Goal: Information Seeking & Learning: Check status

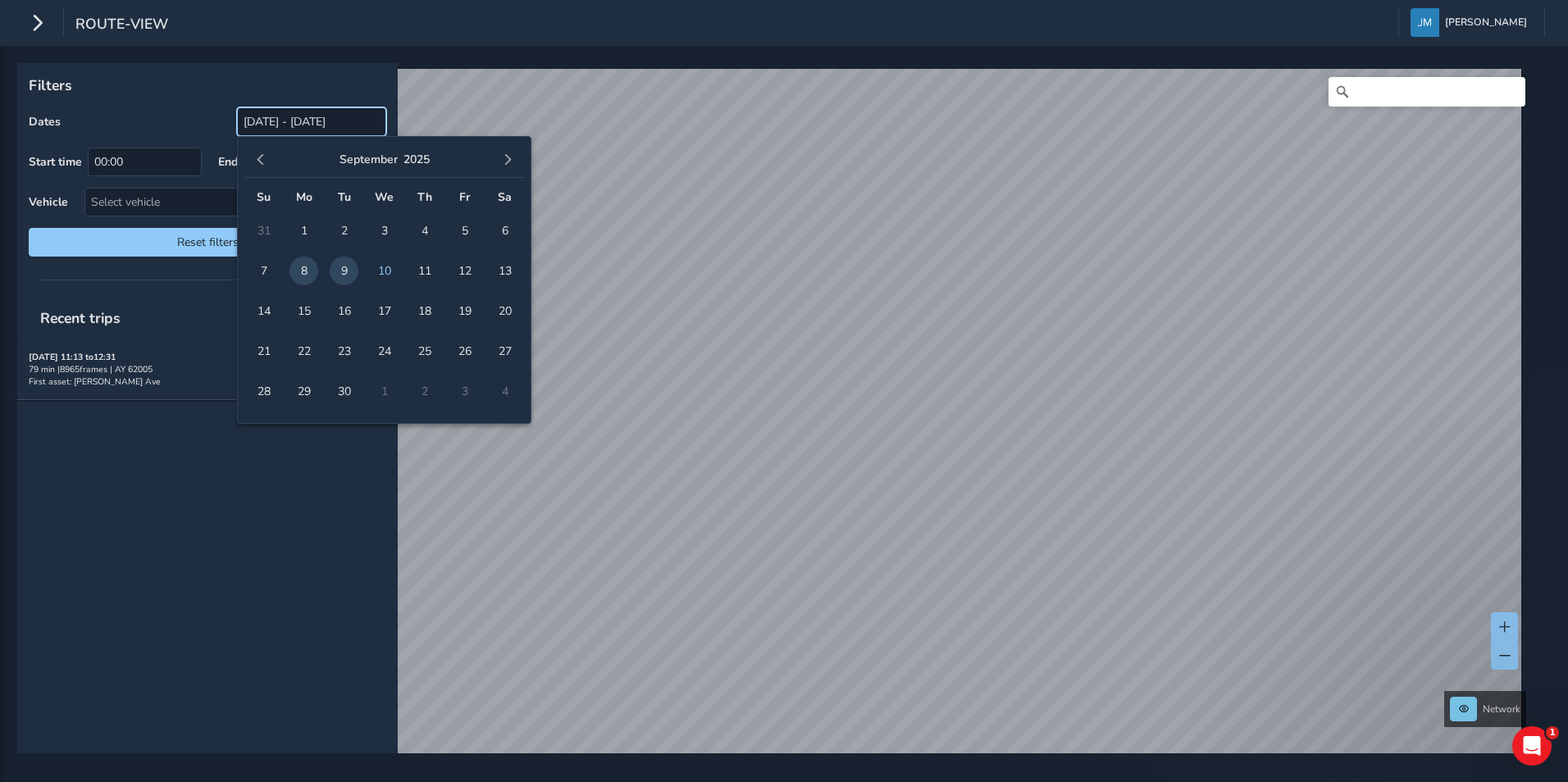
click at [303, 119] on input "09/08/2025 - 09/09/2025" at bounding box center [311, 122] width 149 height 29
click at [344, 275] on span "9" at bounding box center [344, 271] width 29 height 29
click at [376, 271] on span "10" at bounding box center [384, 271] width 29 height 29
type input "09/09/2025 - 09/10/2025"
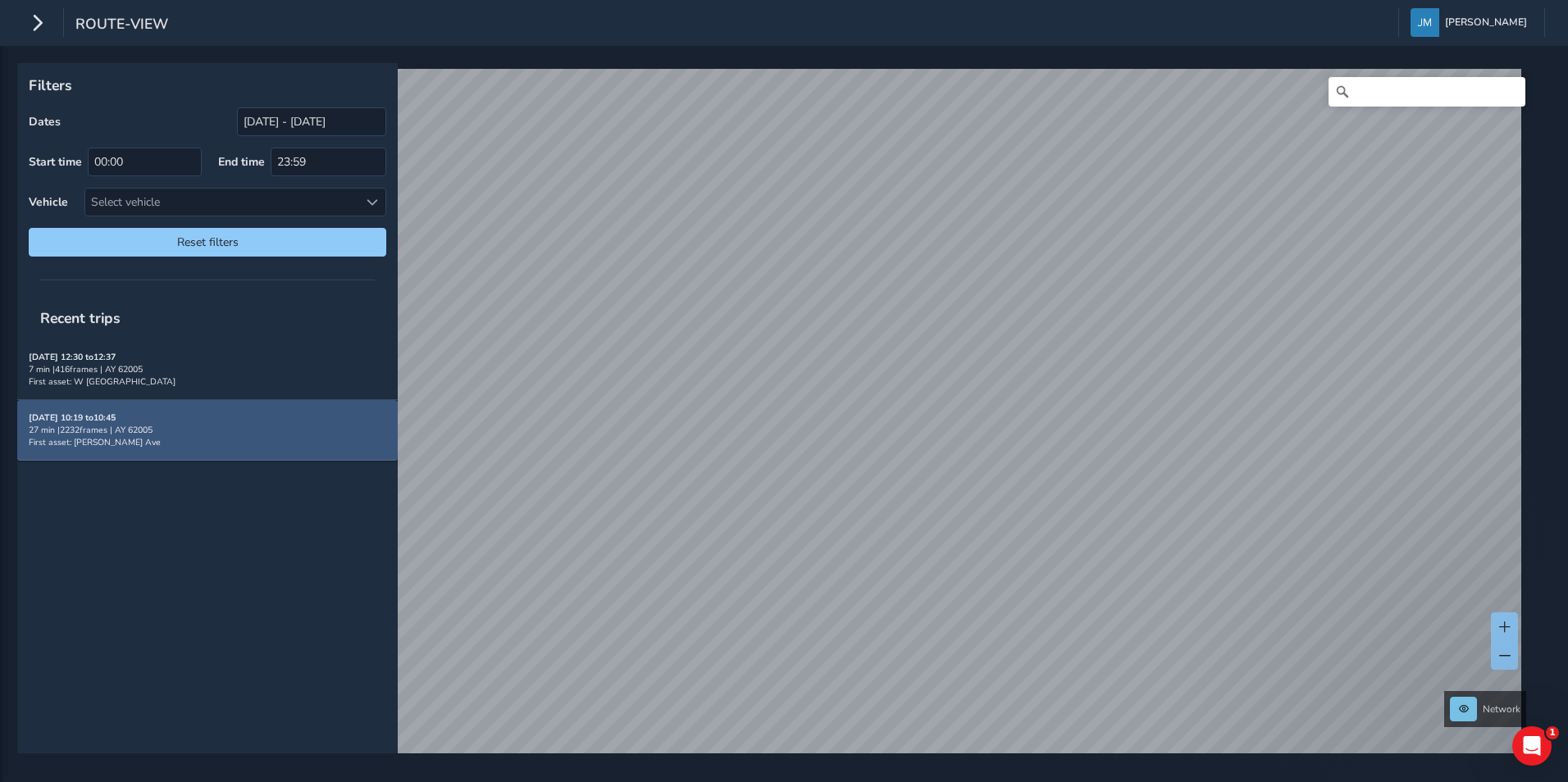
click at [249, 440] on div "09/10/2025, 10:19 to 10:45 27 min | 2232 frames | AY 62005 First asset: Yackley…" at bounding box center [208, 429] width 357 height 37
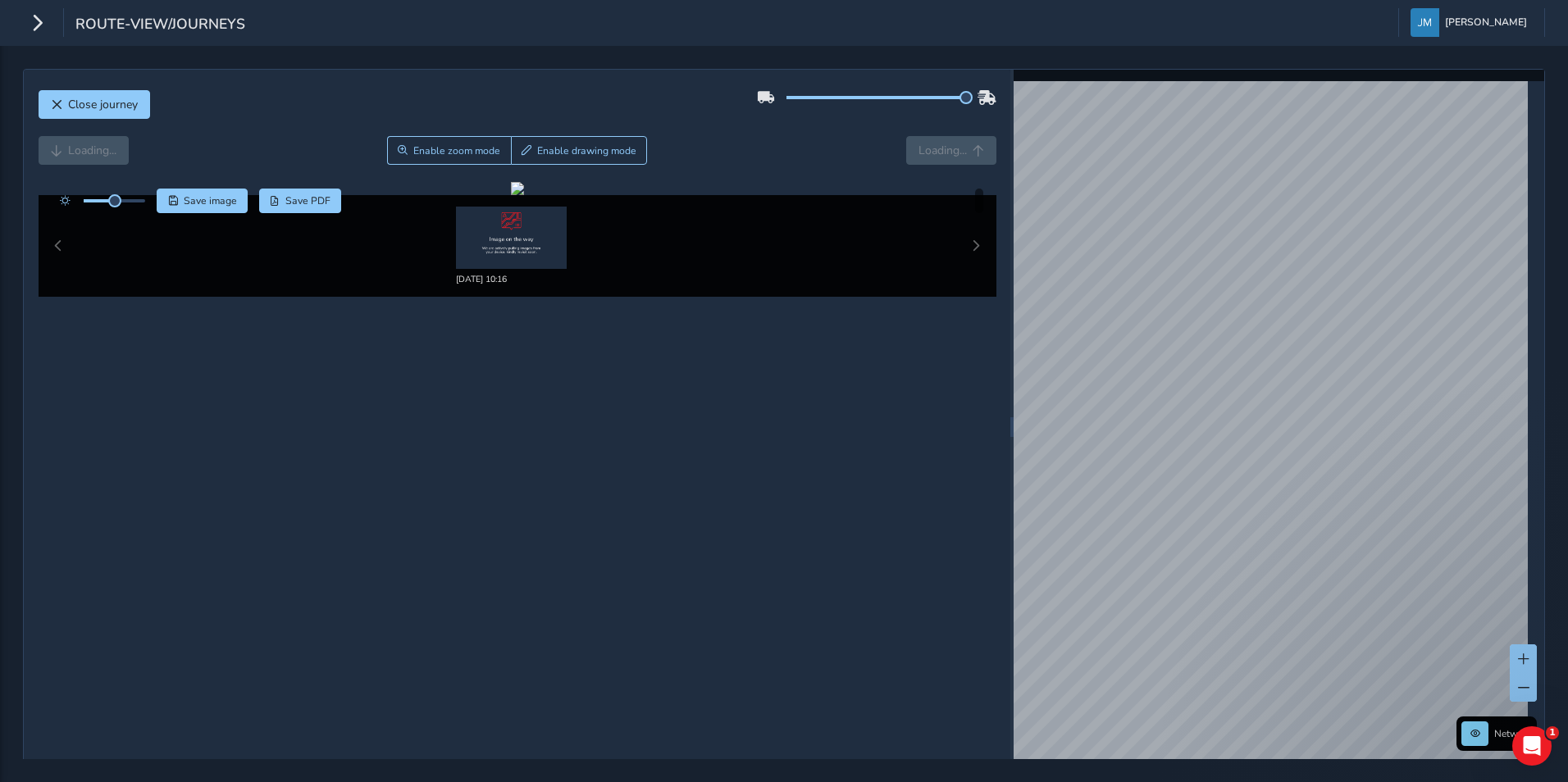
drag, startPoint x: 869, startPoint y: 93, endPoint x: 971, endPoint y: 94, distance: 102.0
click at [971, 94] on div at bounding box center [876, 97] width 239 height 26
click at [502, 228] on img at bounding box center [511, 237] width 110 height 62
click at [120, 98] on span "Close journey" at bounding box center [103, 105] width 70 height 15
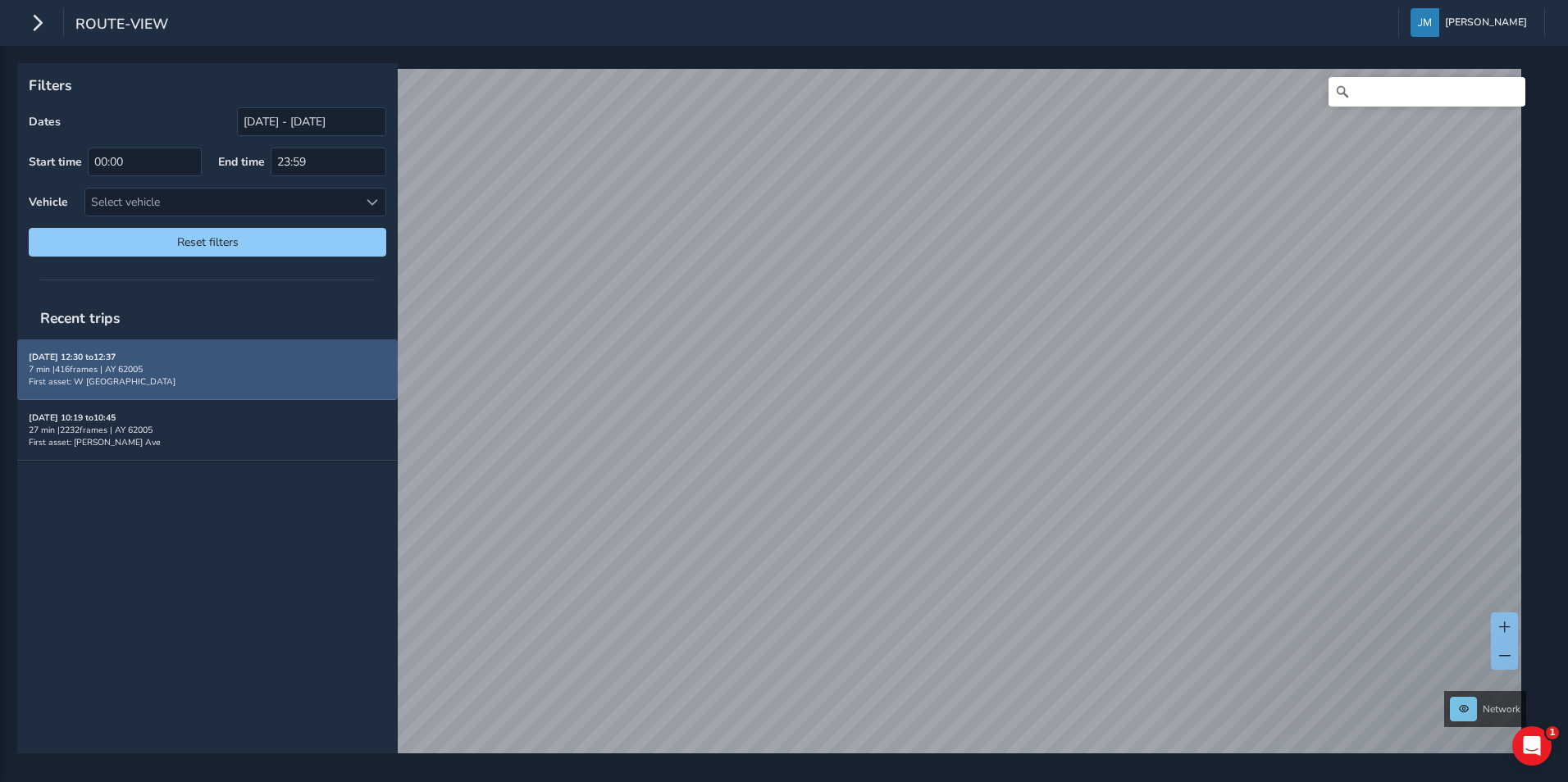
click at [207, 368] on div "7 min | 416 frames | AY 62005" at bounding box center [208, 369] width 357 height 12
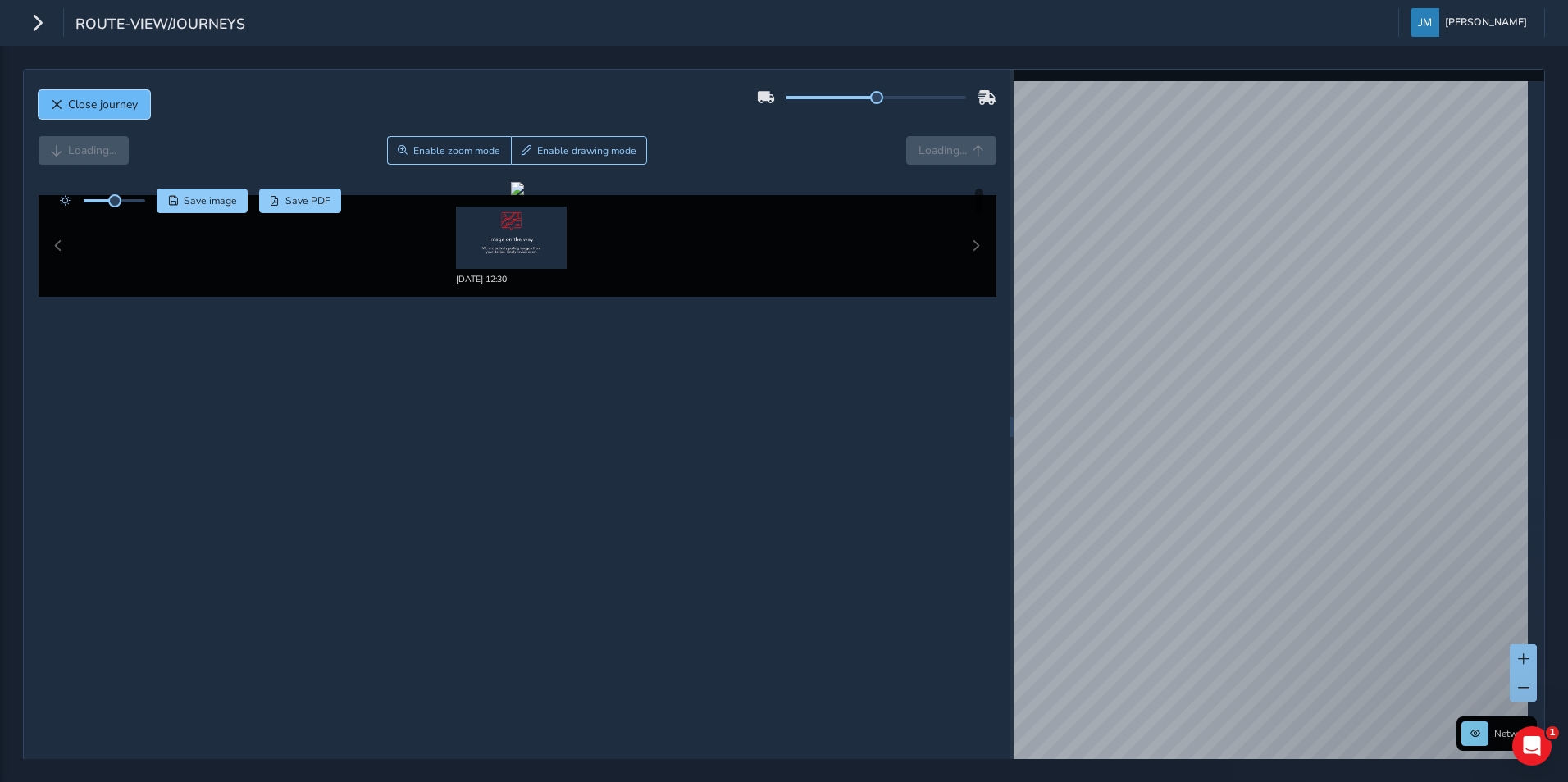
click at [138, 100] on button "Close journey" at bounding box center [94, 105] width 111 height 29
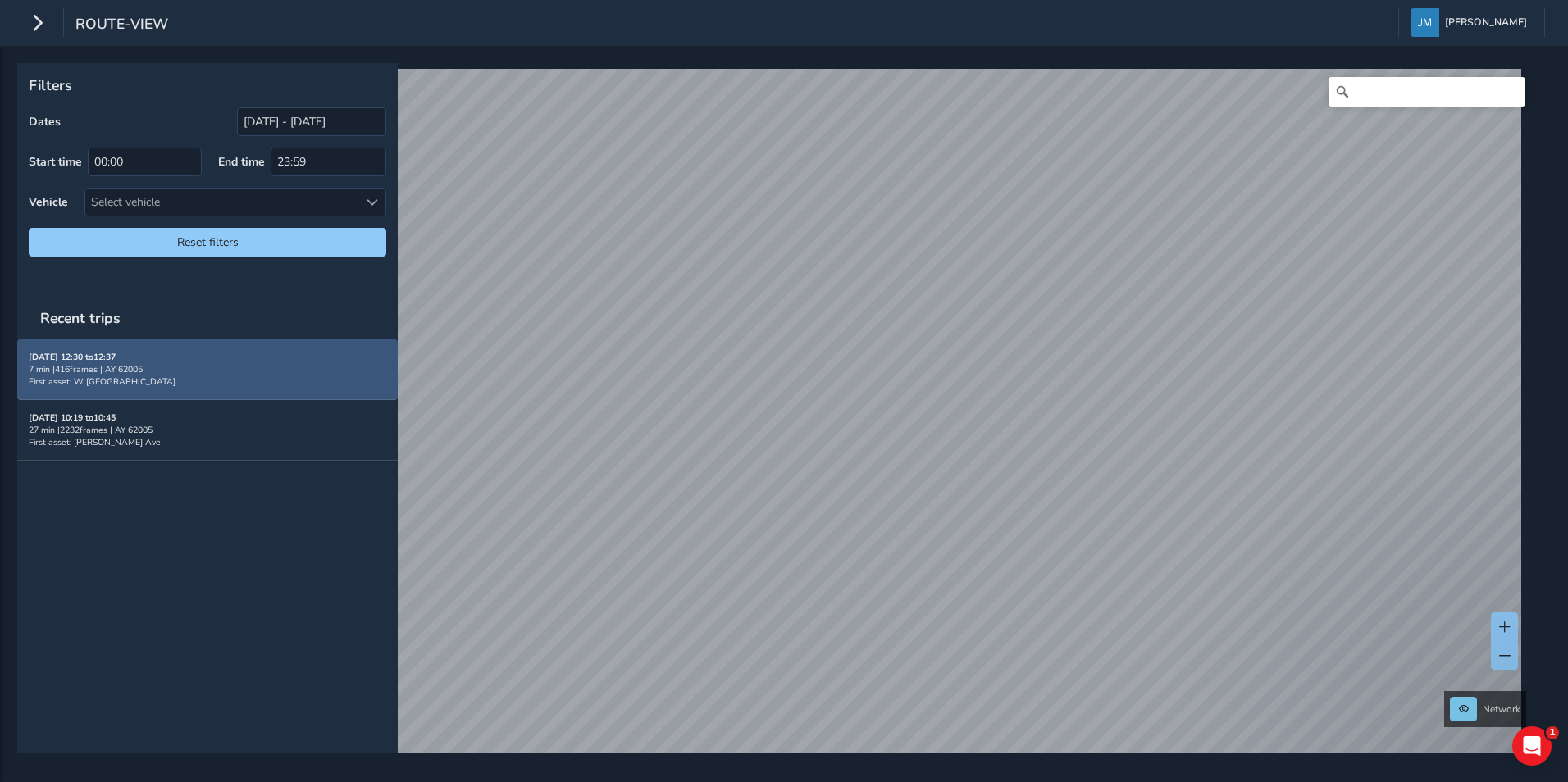
click at [209, 357] on div "09/10/2025, 12:30 to 12:37 7 min | 416 frames | AY 62005 First asset: W Central…" at bounding box center [208, 369] width 357 height 37
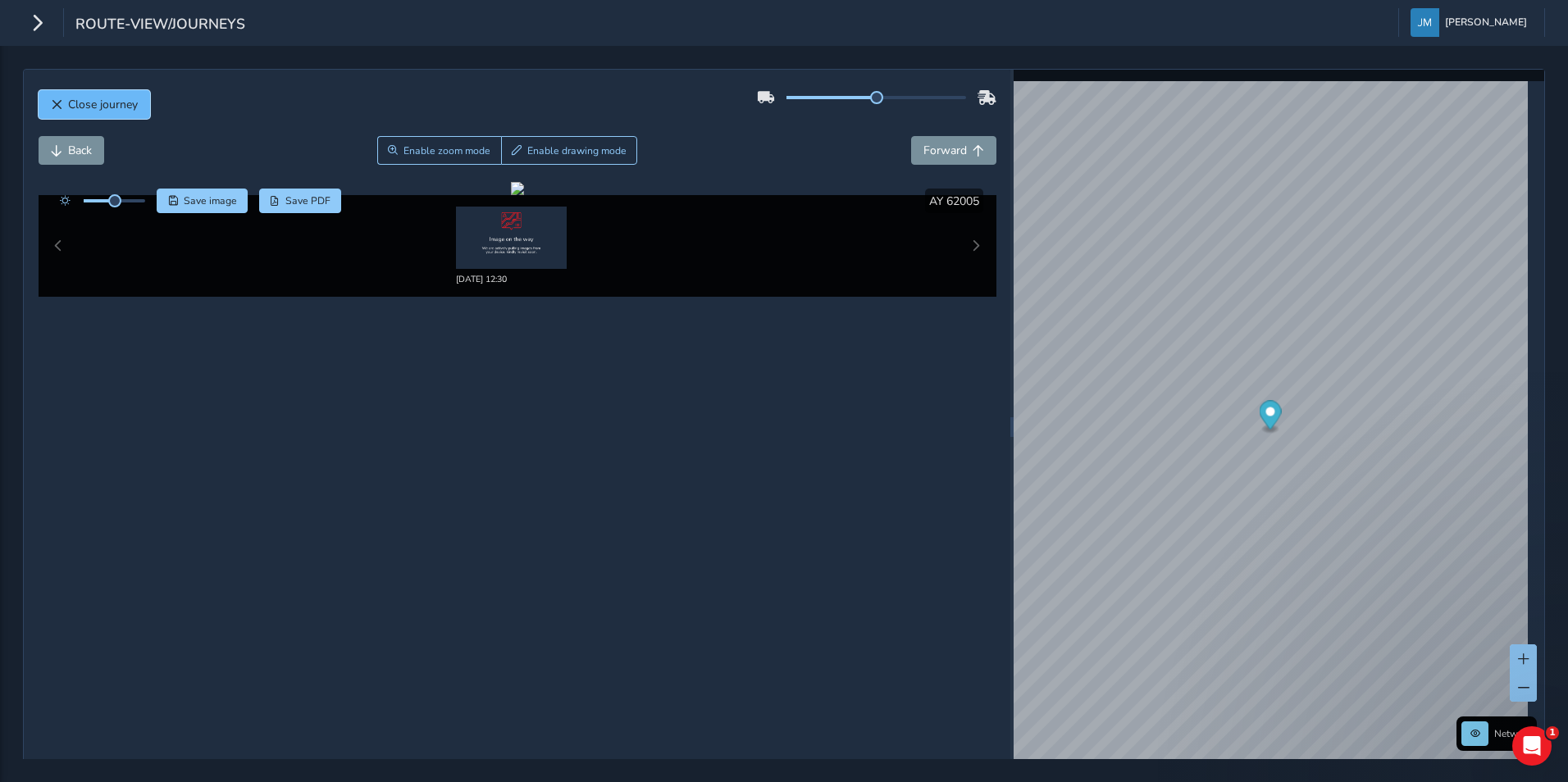
click at [121, 102] on span "Close journey" at bounding box center [103, 105] width 70 height 15
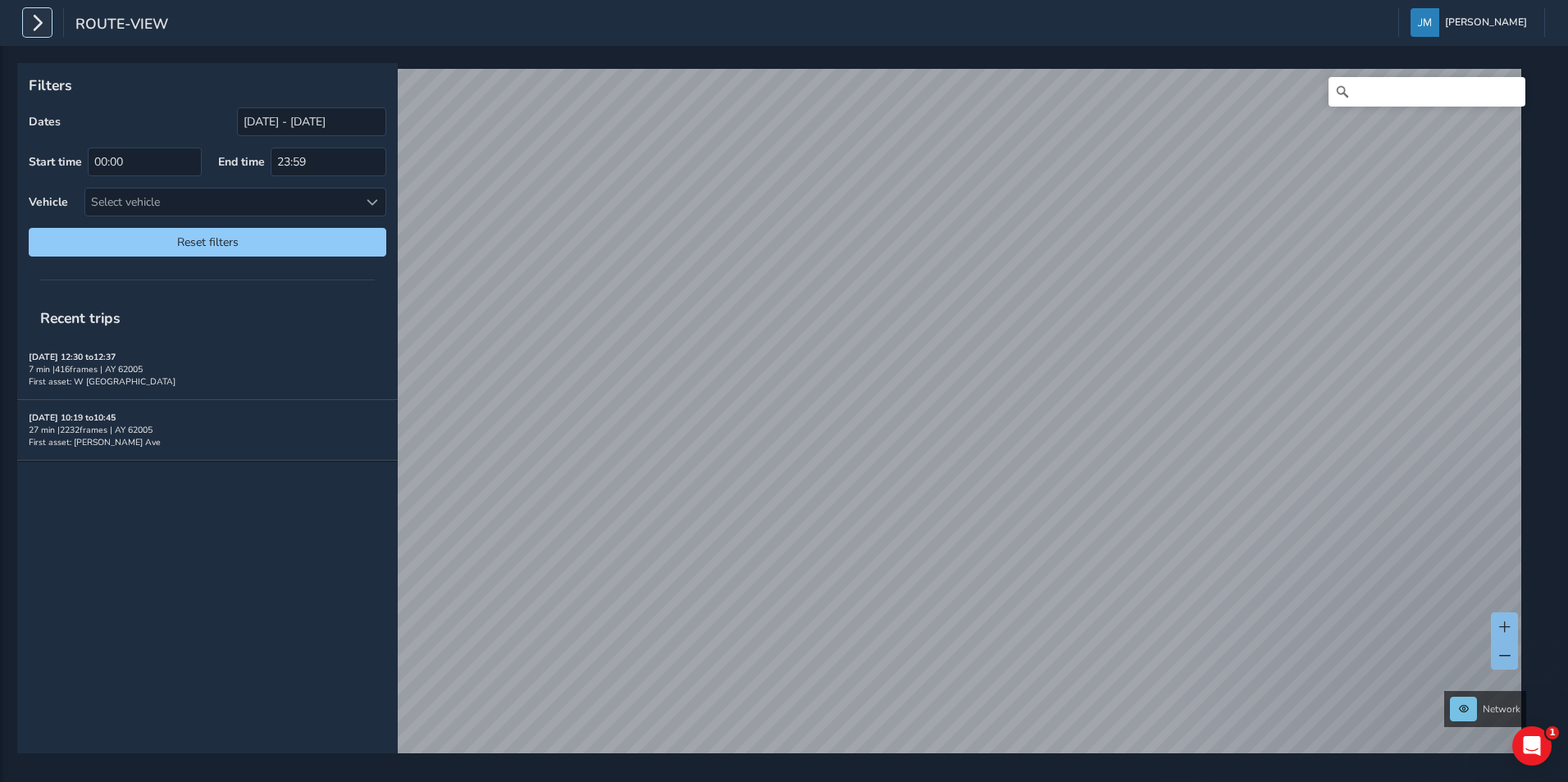
click at [43, 25] on icon "button" at bounding box center [37, 23] width 17 height 29
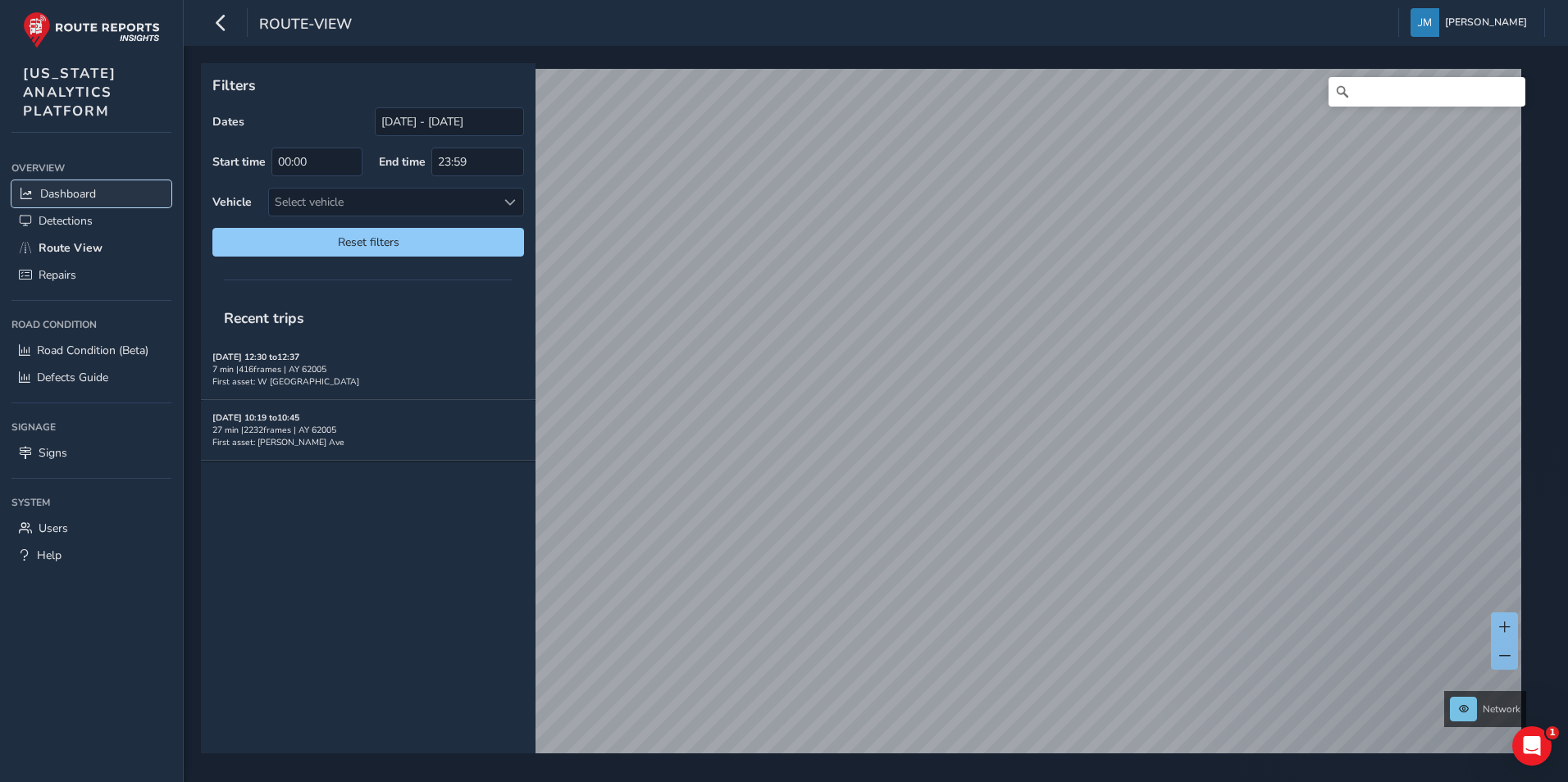
click at [84, 190] on span "Dashboard" at bounding box center [68, 194] width 56 height 15
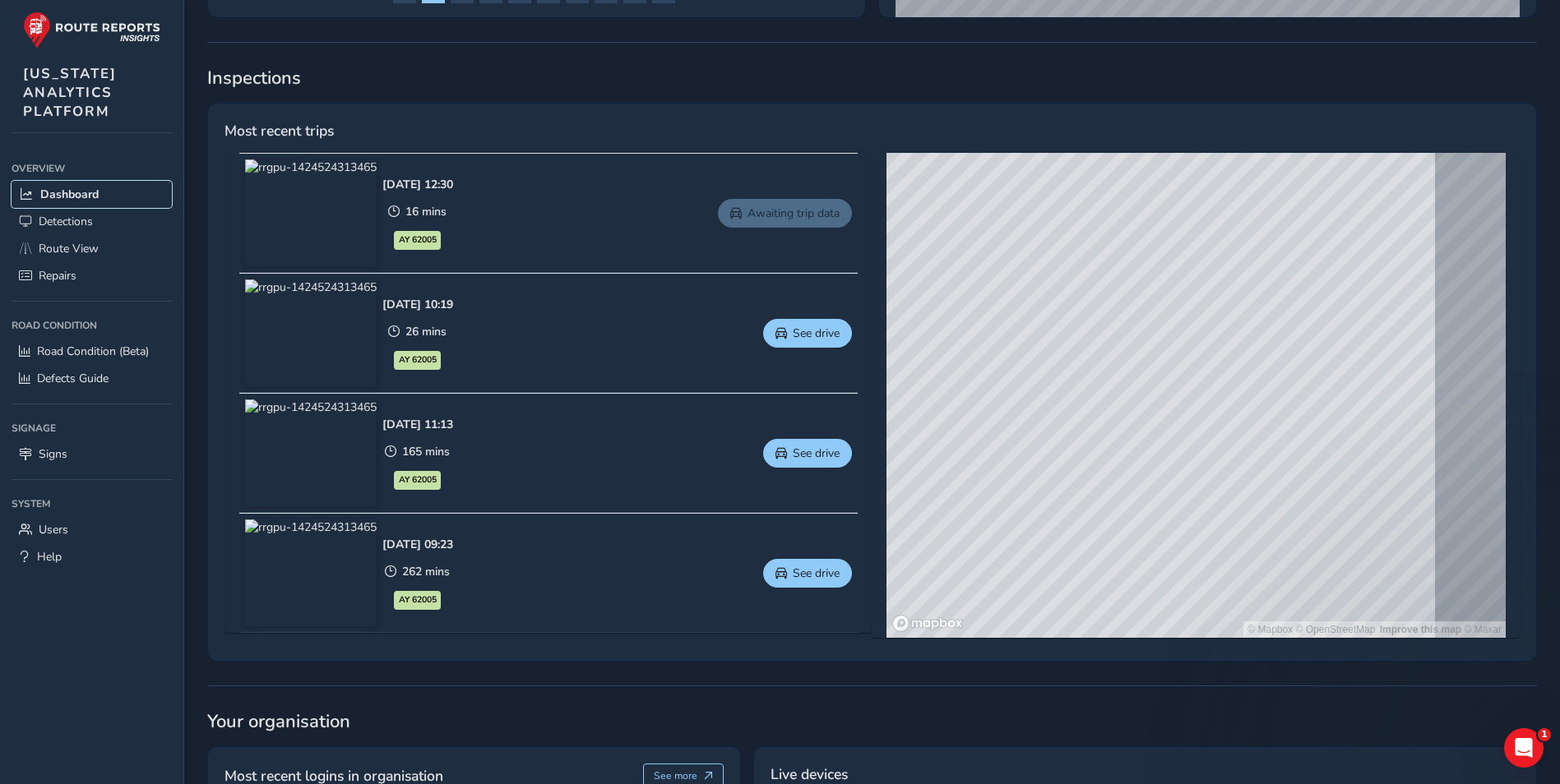
scroll to position [658, 0]
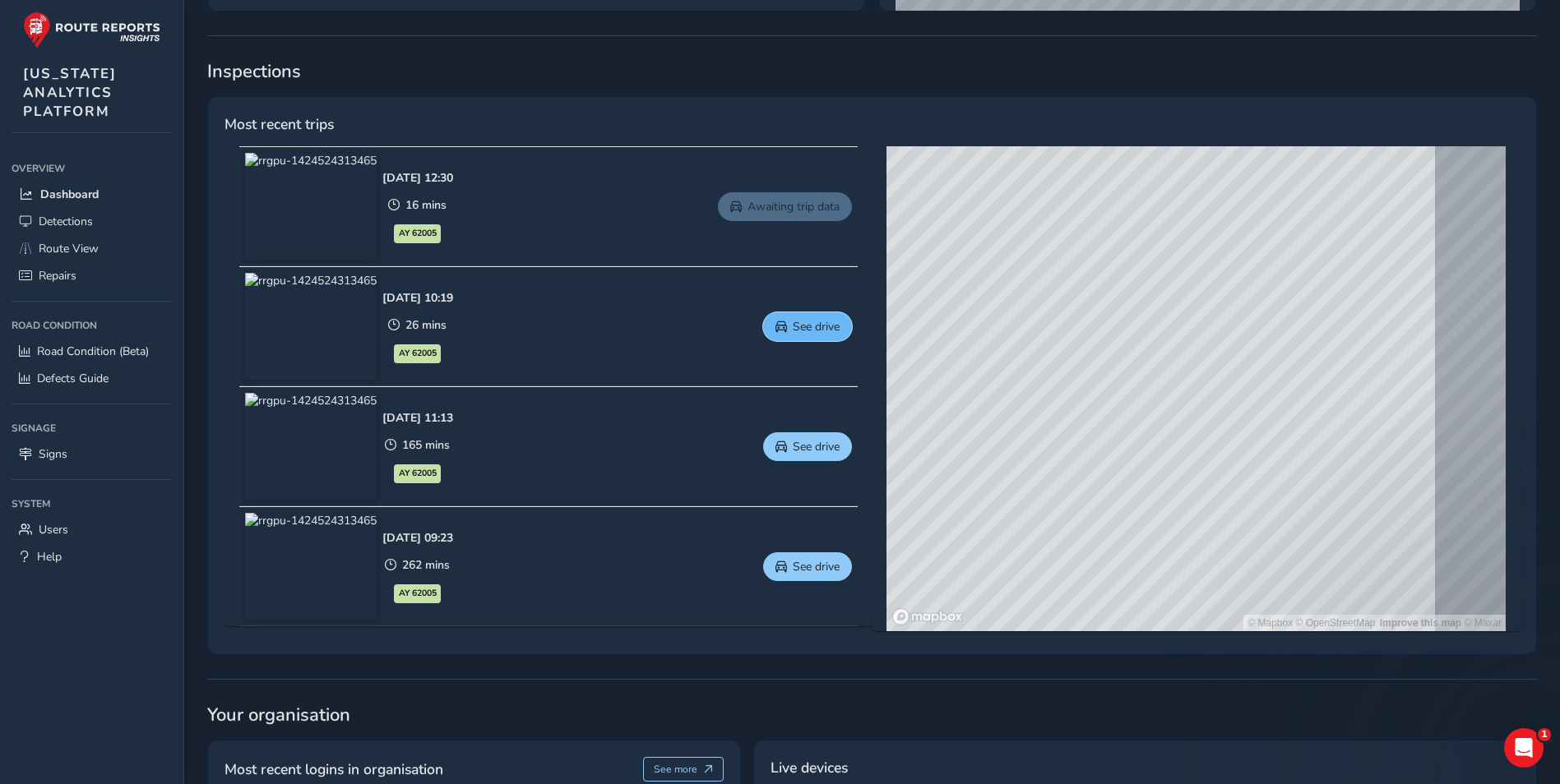
click at [806, 329] on span "See drive" at bounding box center [816, 327] width 47 height 15
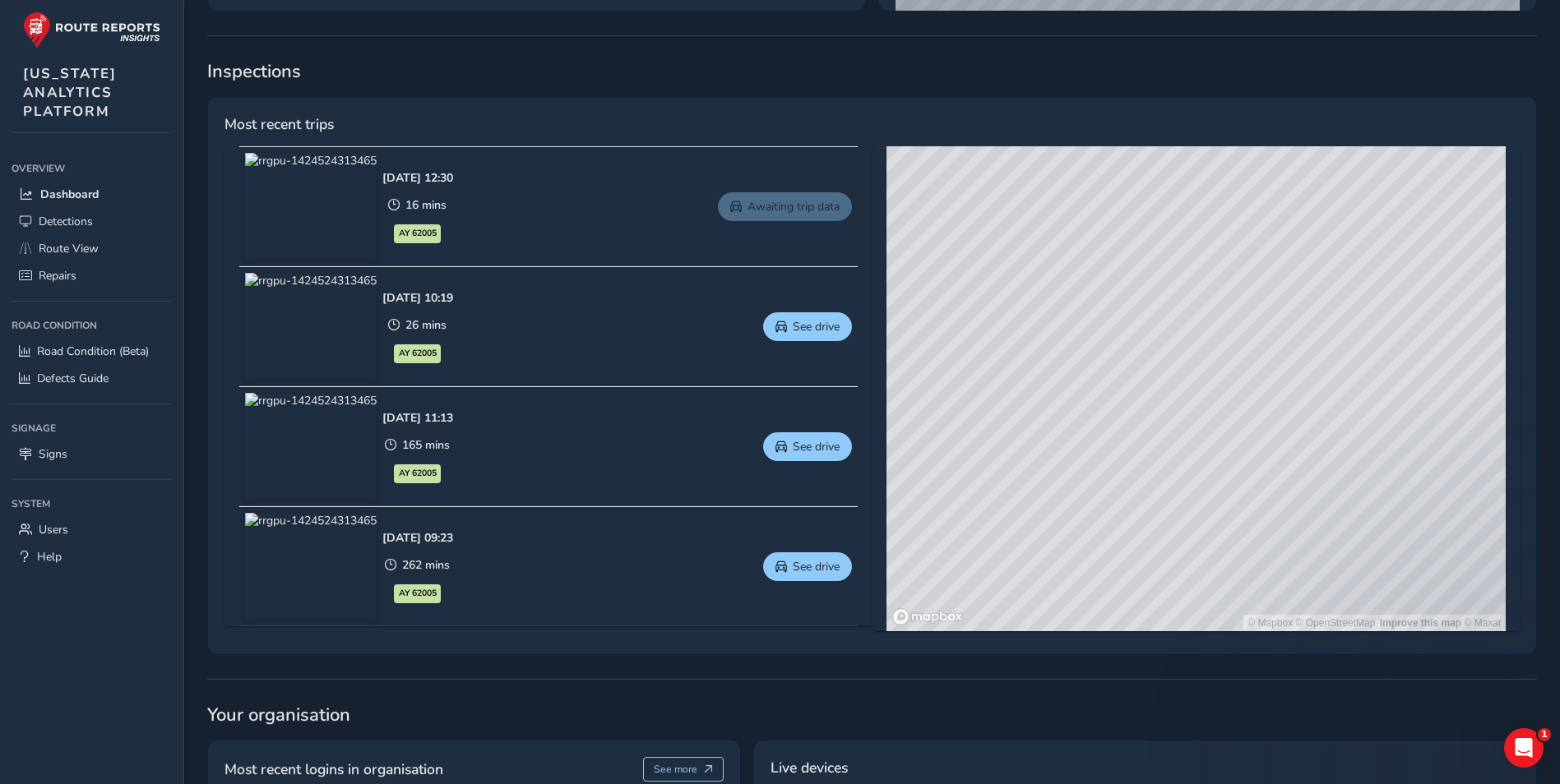
drag, startPoint x: 1033, startPoint y: 339, endPoint x: 992, endPoint y: 319, distance: 45.6
click at [992, 319] on div "© Mapbox © OpenStreetMap Improve this map © Maxar" at bounding box center [1196, 389] width 620 height 485
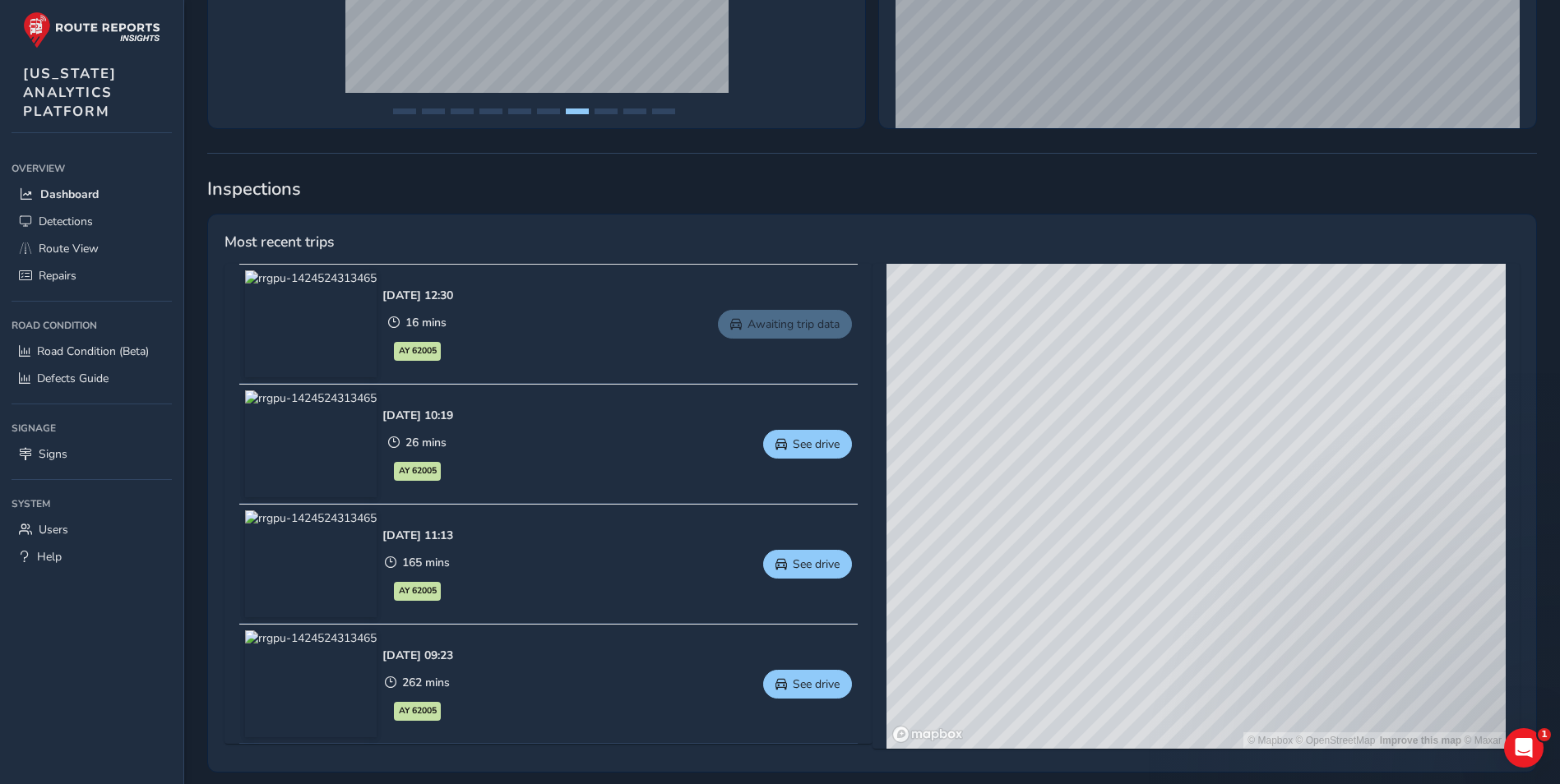
scroll to position [390, 0]
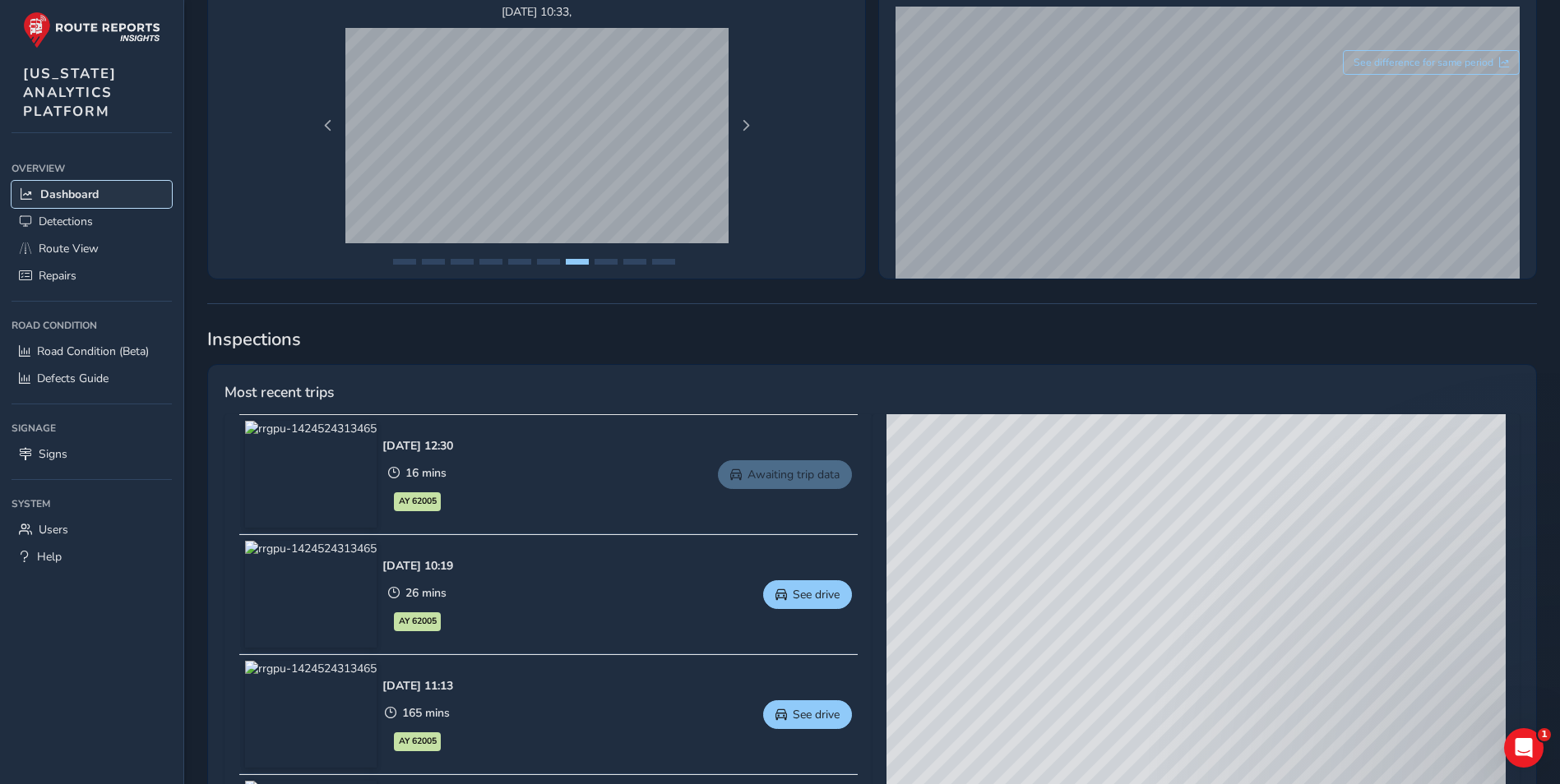
click at [101, 186] on link "Dashboard" at bounding box center [92, 195] width 160 height 27
click at [79, 455] on link "Signs" at bounding box center [92, 455] width 160 height 27
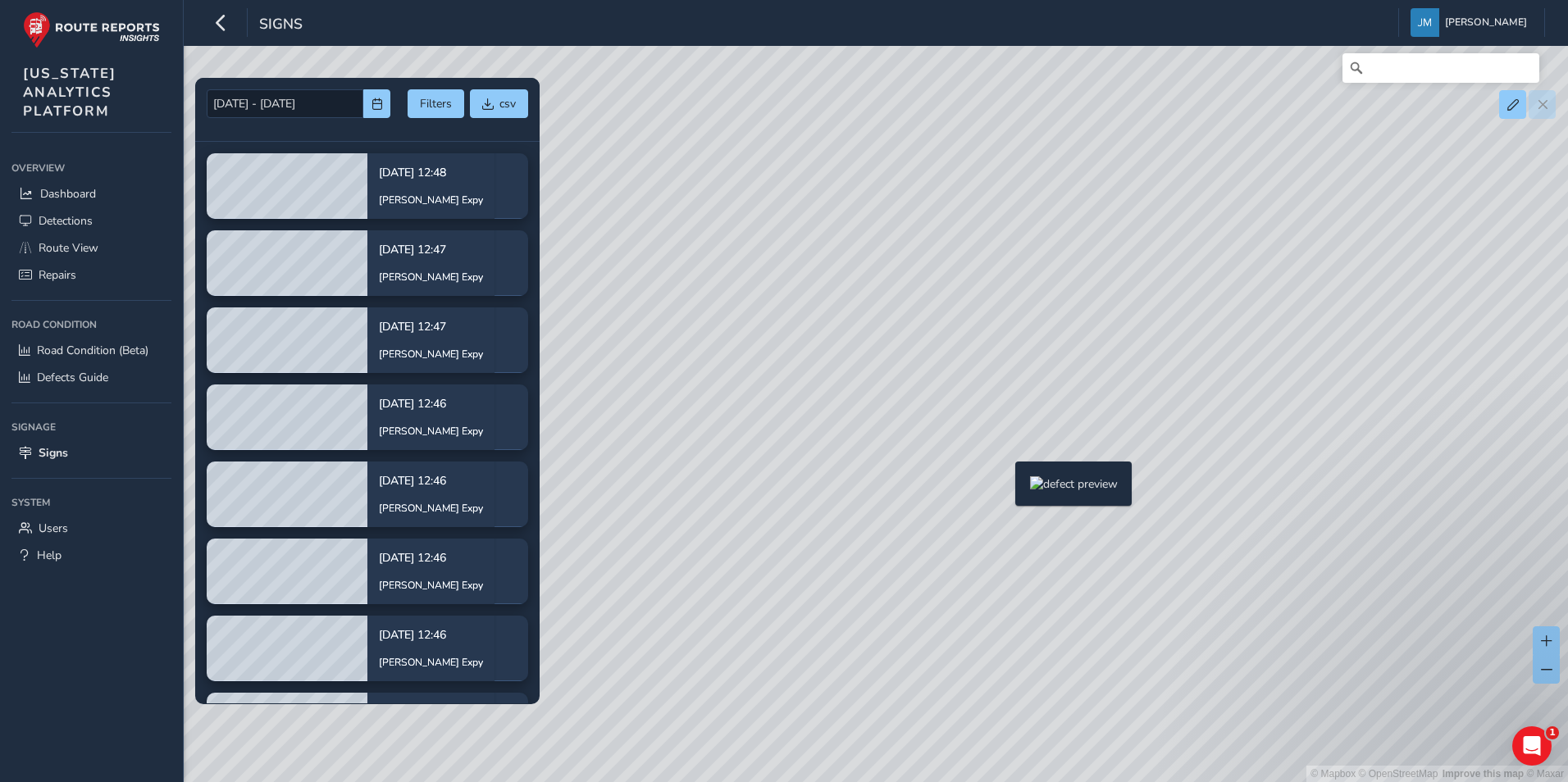
click at [1005, 488] on div "© Mapbox © OpenStreetMap Improve this map © Maxar" at bounding box center [784, 391] width 1568 height 782
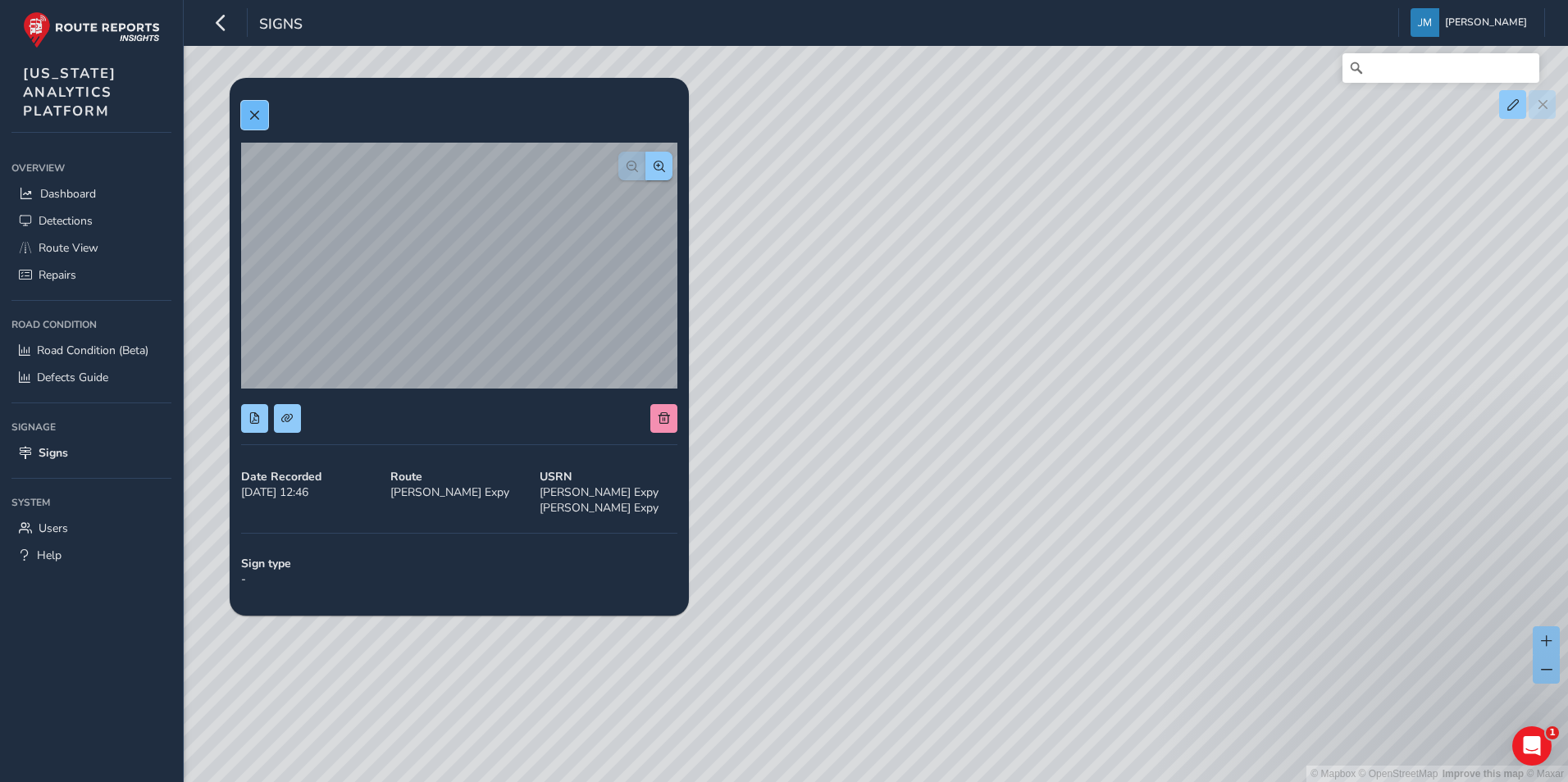
click at [254, 110] on span at bounding box center [255, 115] width 12 height 12
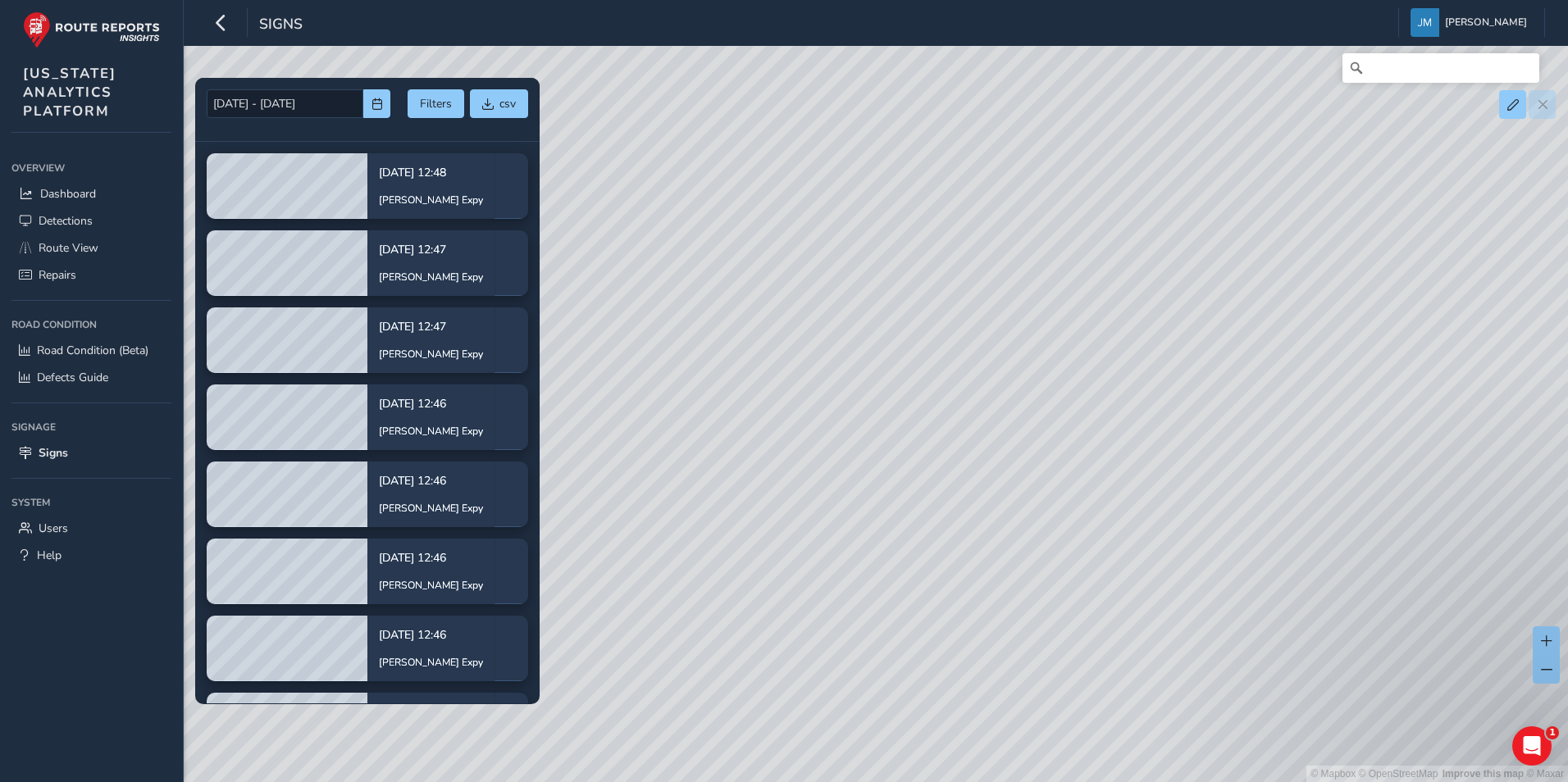
drag, startPoint x: 1017, startPoint y: 517, endPoint x: 931, endPoint y: 504, distance: 87.0
click at [1100, 449] on div "© Mapbox © OpenStreetMap Improve this map © Maxar" at bounding box center [784, 391] width 1568 height 782
click at [827, 518] on div "© Mapbox © OpenStreetMap Improve this map © Maxar" at bounding box center [784, 391] width 1568 height 782
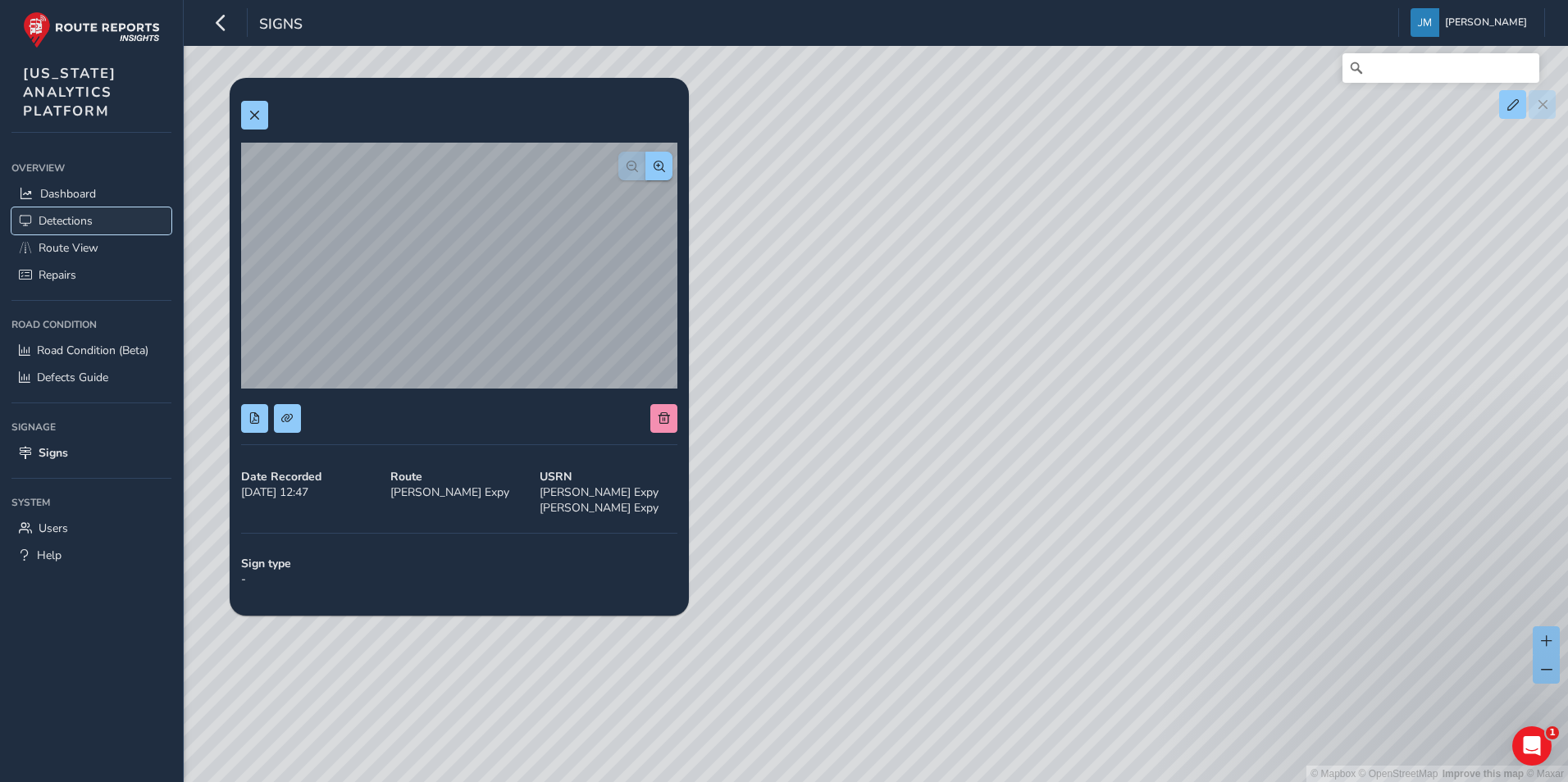
click at [124, 213] on link "Detections" at bounding box center [91, 221] width 159 height 27
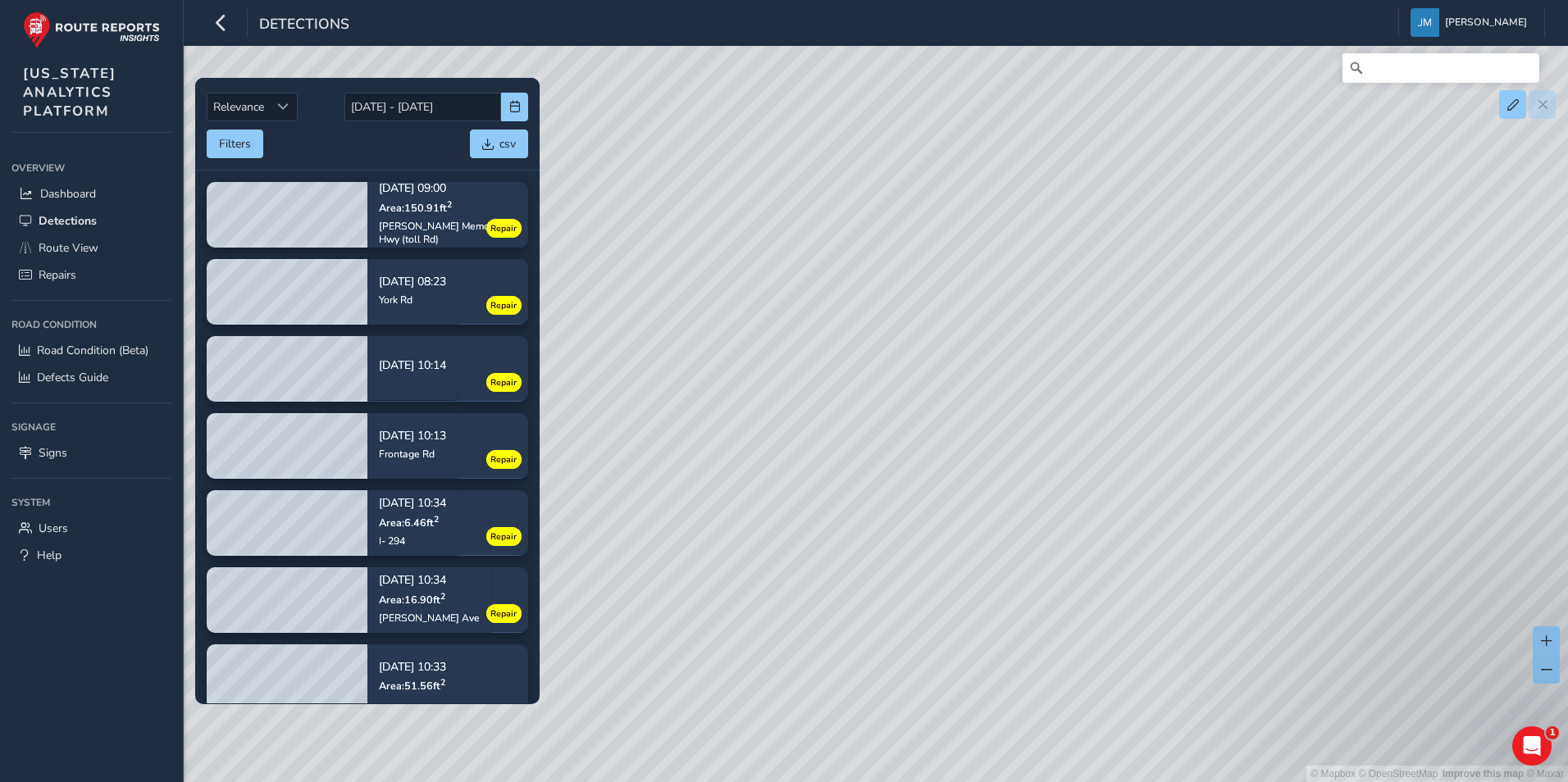
drag, startPoint x: 866, startPoint y: 348, endPoint x: 982, endPoint y: 529, distance: 215.0
click at [982, 529] on div "© Mapbox © OpenStreetMap Improve this map © Maxar" at bounding box center [784, 391] width 1568 height 782
click at [233, 18] on button "button" at bounding box center [221, 23] width 29 height 29
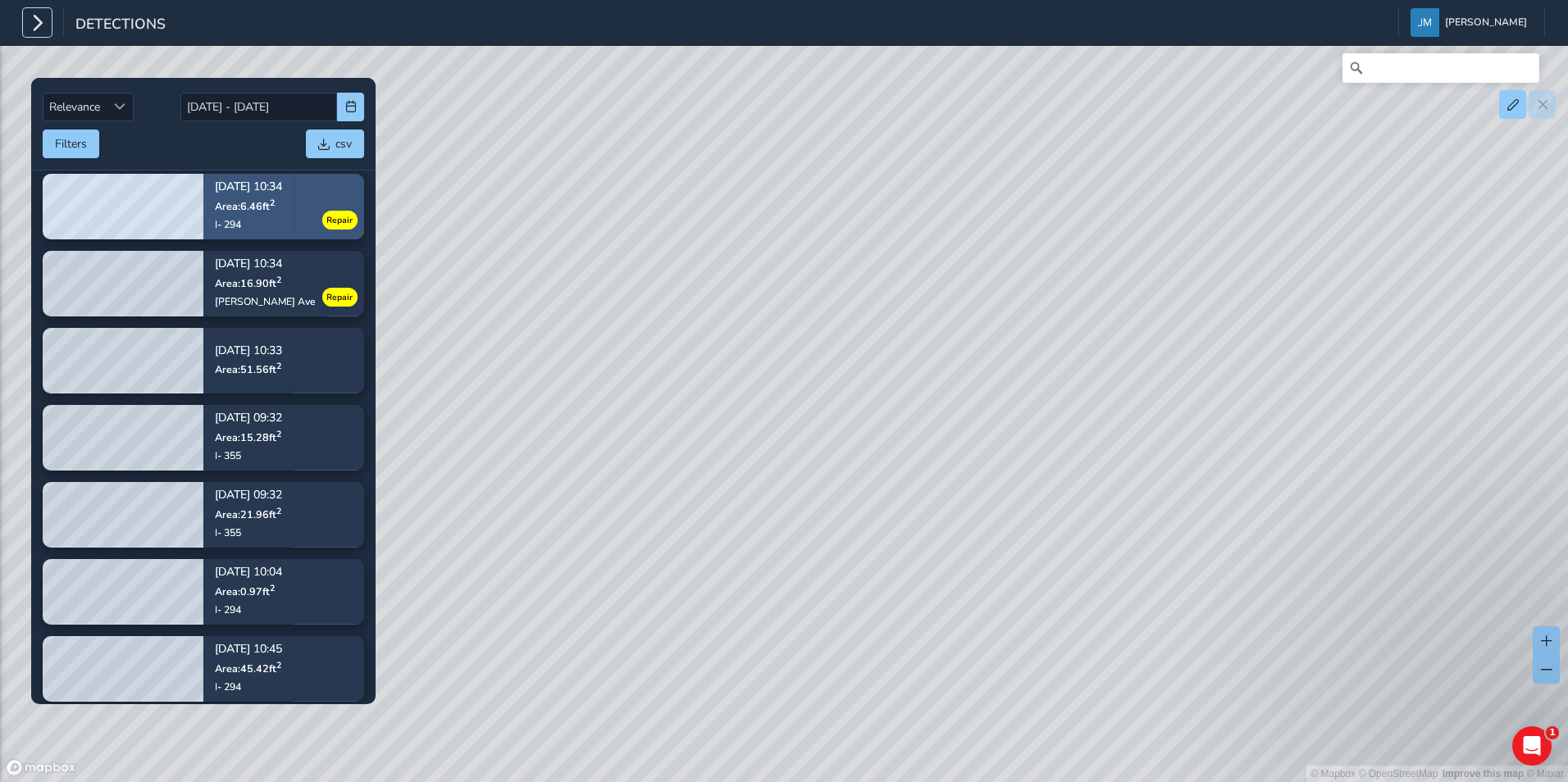
scroll to position [328, 0]
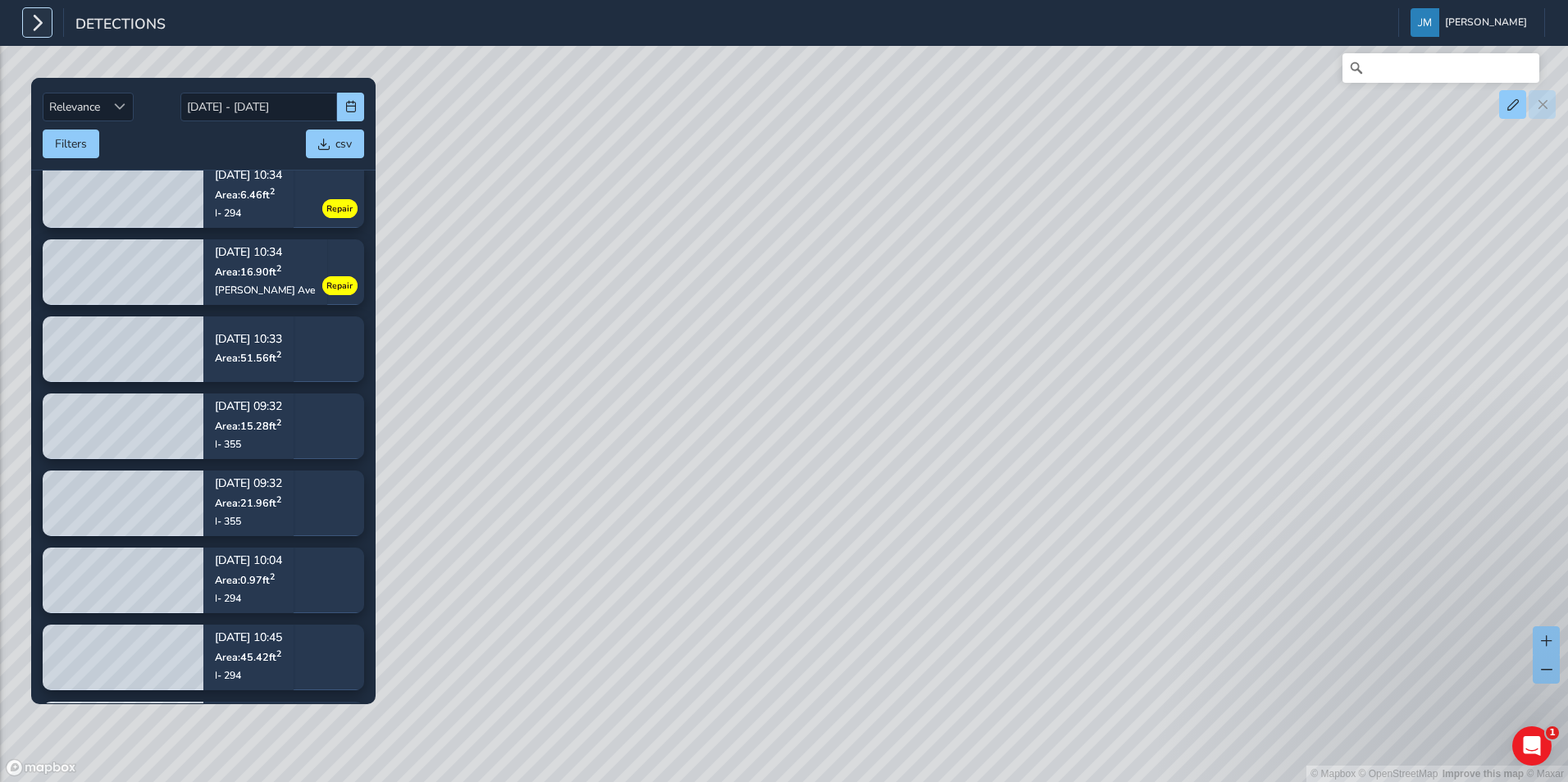
click at [39, 14] on icon "button" at bounding box center [37, 23] width 17 height 29
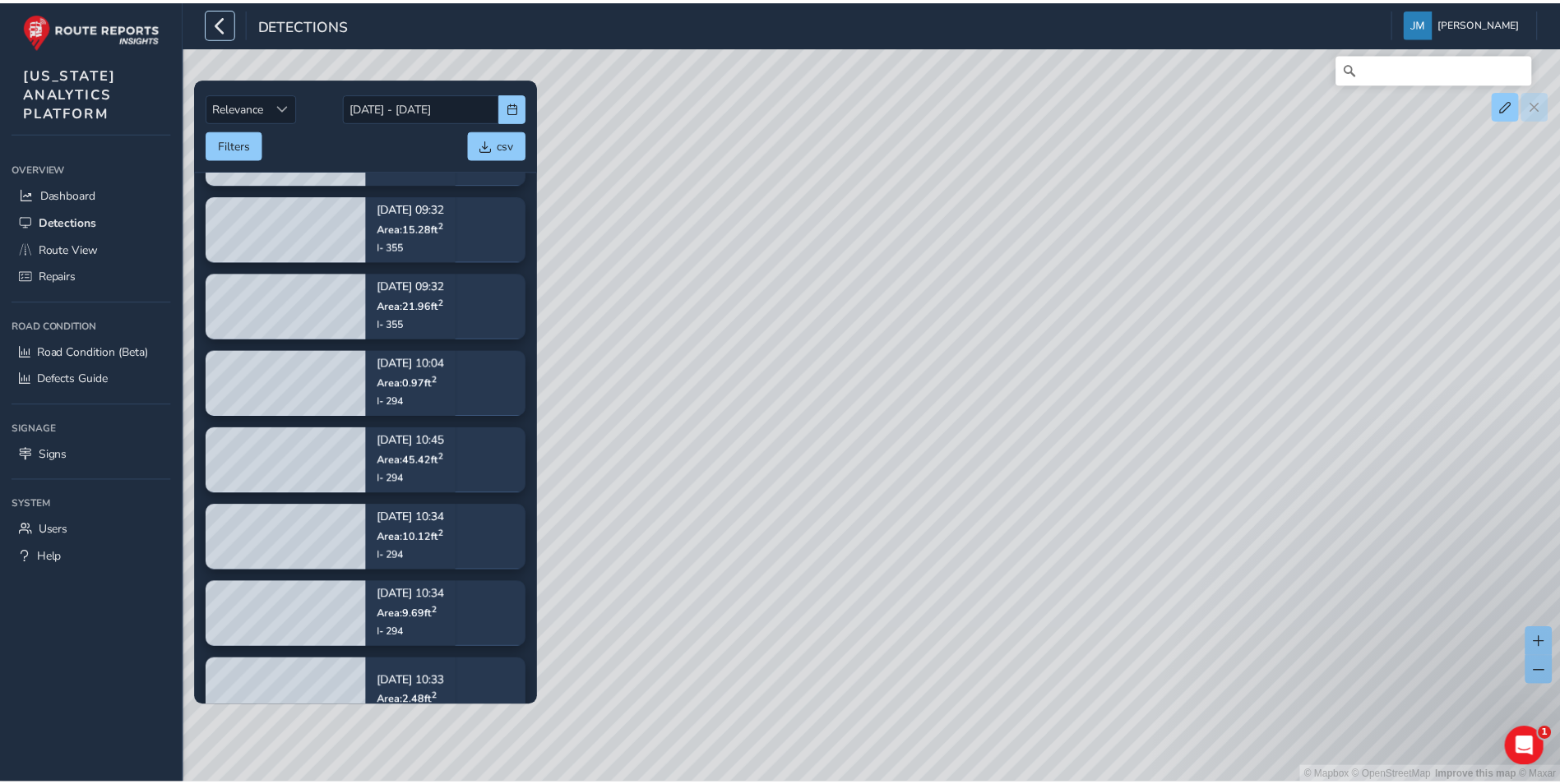
scroll to position [575, 0]
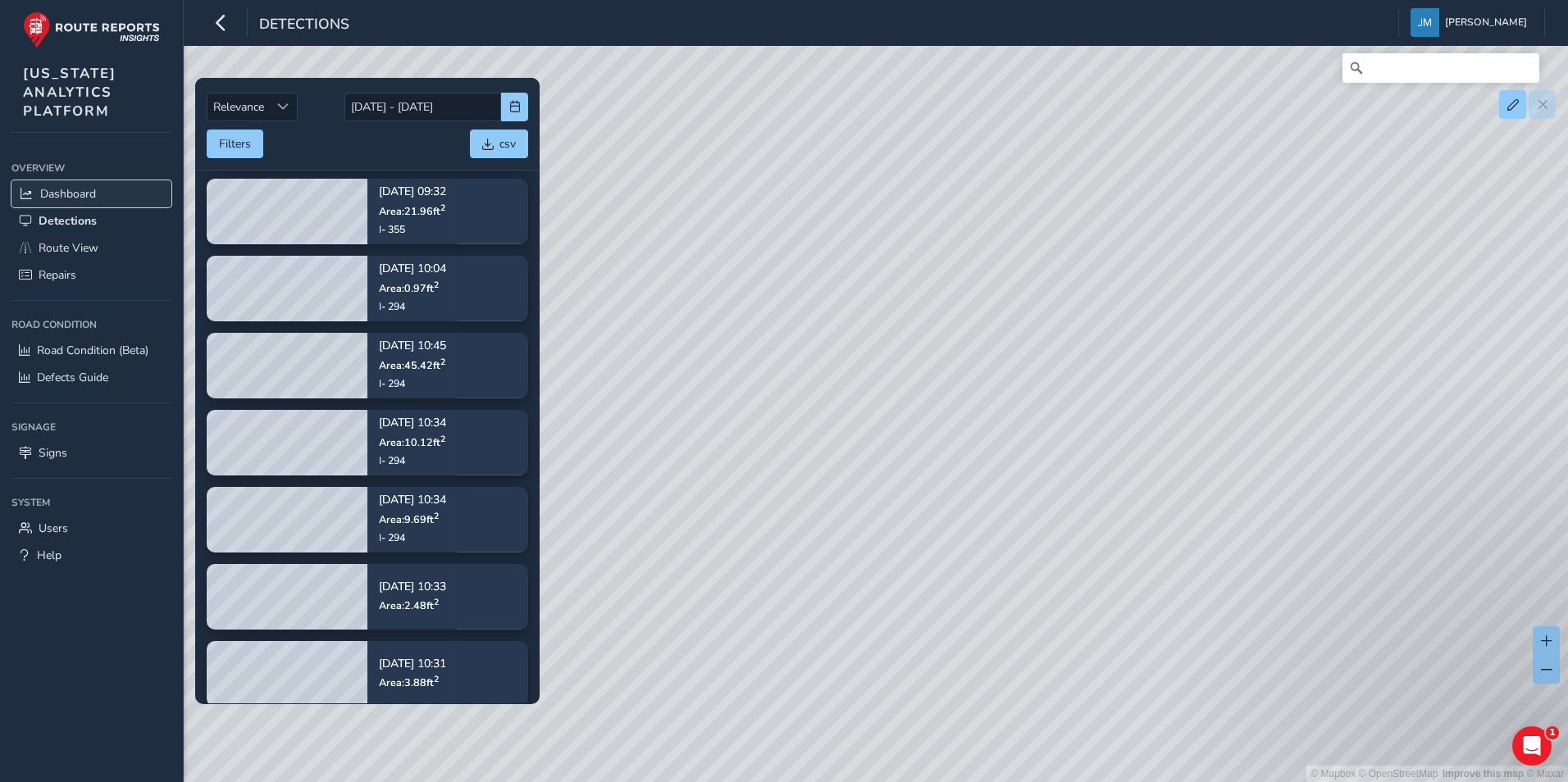
click at [70, 199] on span "Dashboard" at bounding box center [68, 194] width 56 height 15
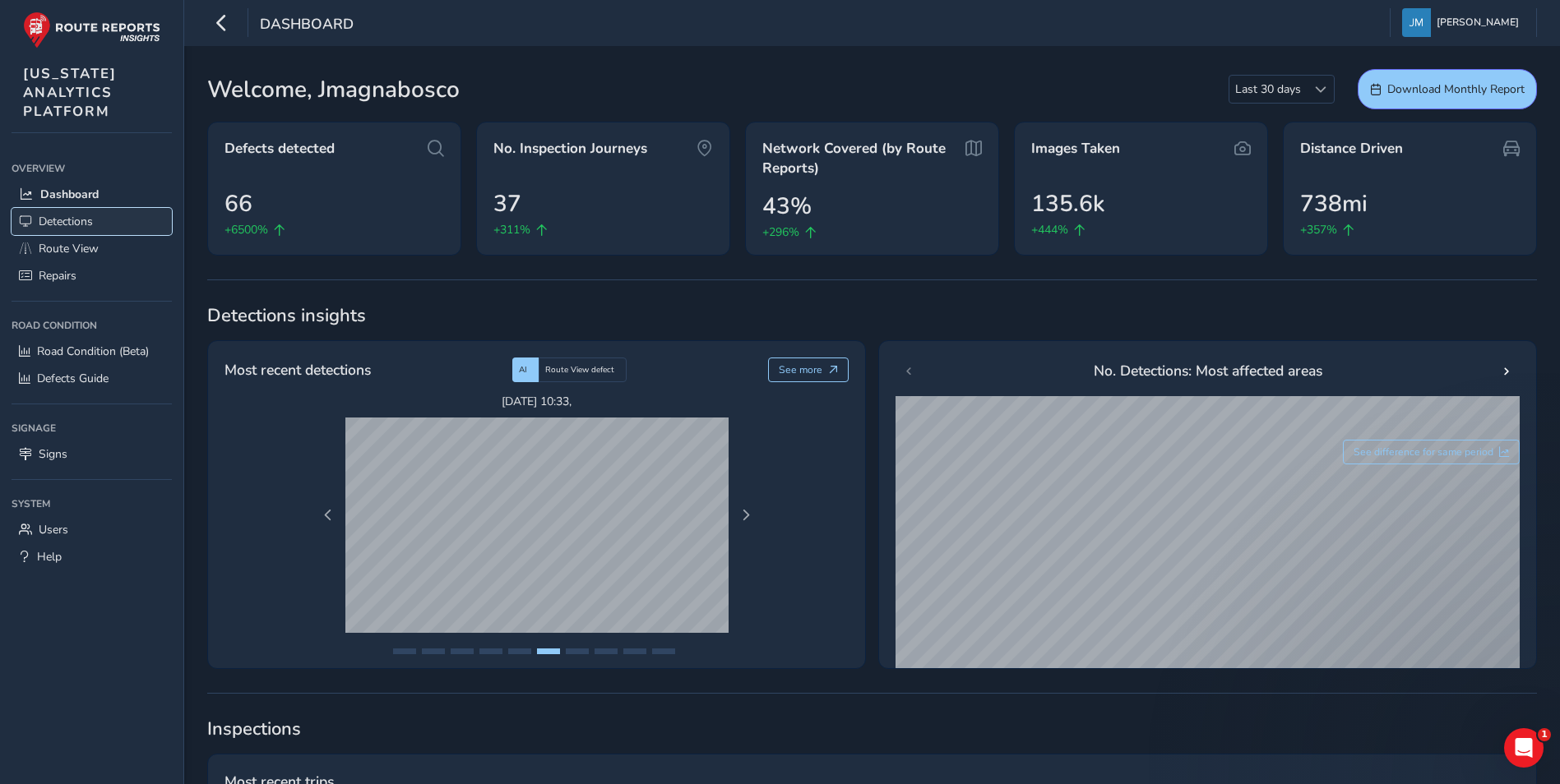
click at [120, 218] on link "Detections" at bounding box center [92, 222] width 160 height 27
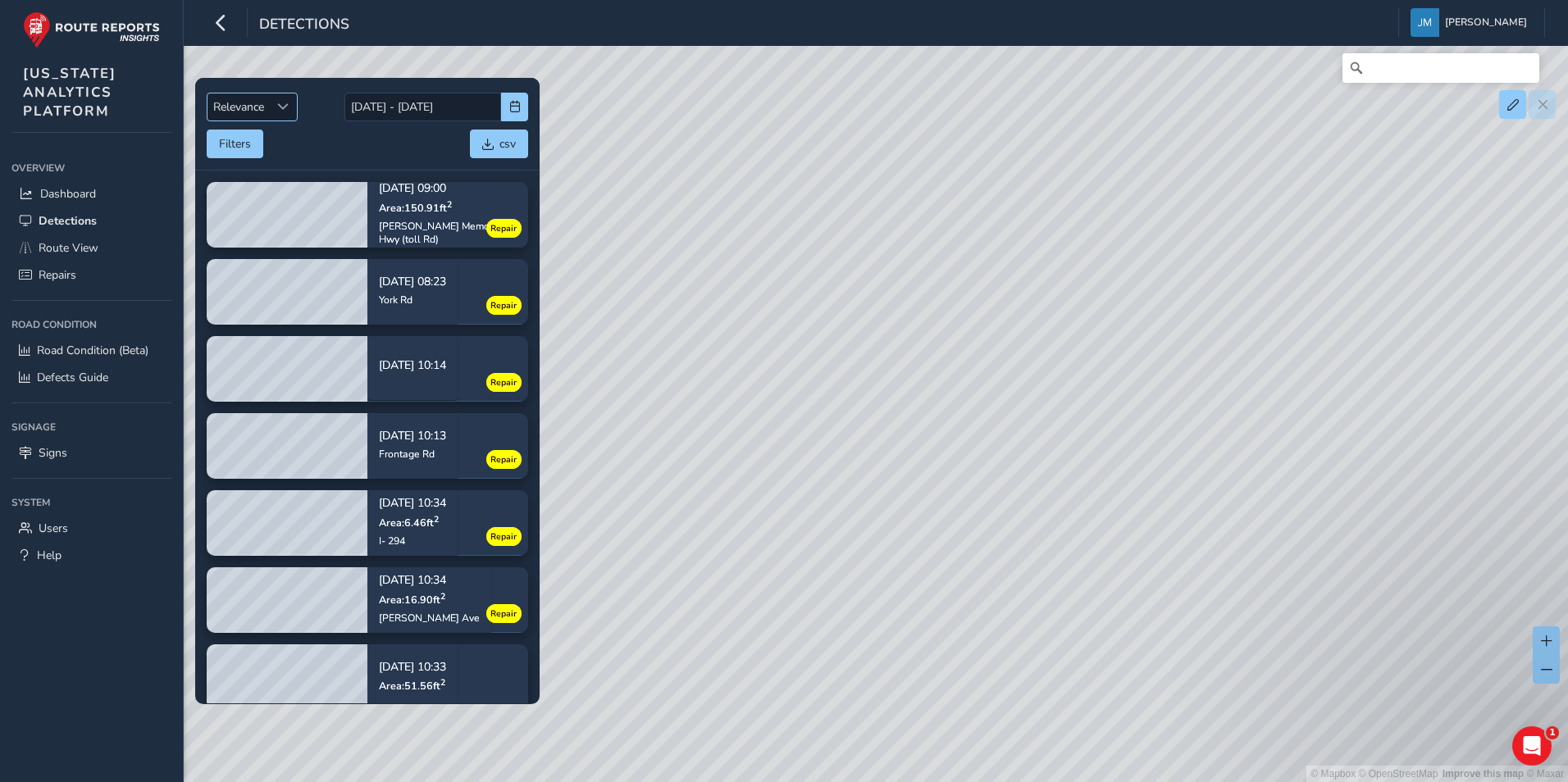
click at [262, 101] on span "Relevance" at bounding box center [238, 107] width 62 height 27
click at [255, 190] on li "Oldest" at bounding box center [253, 195] width 91 height 27
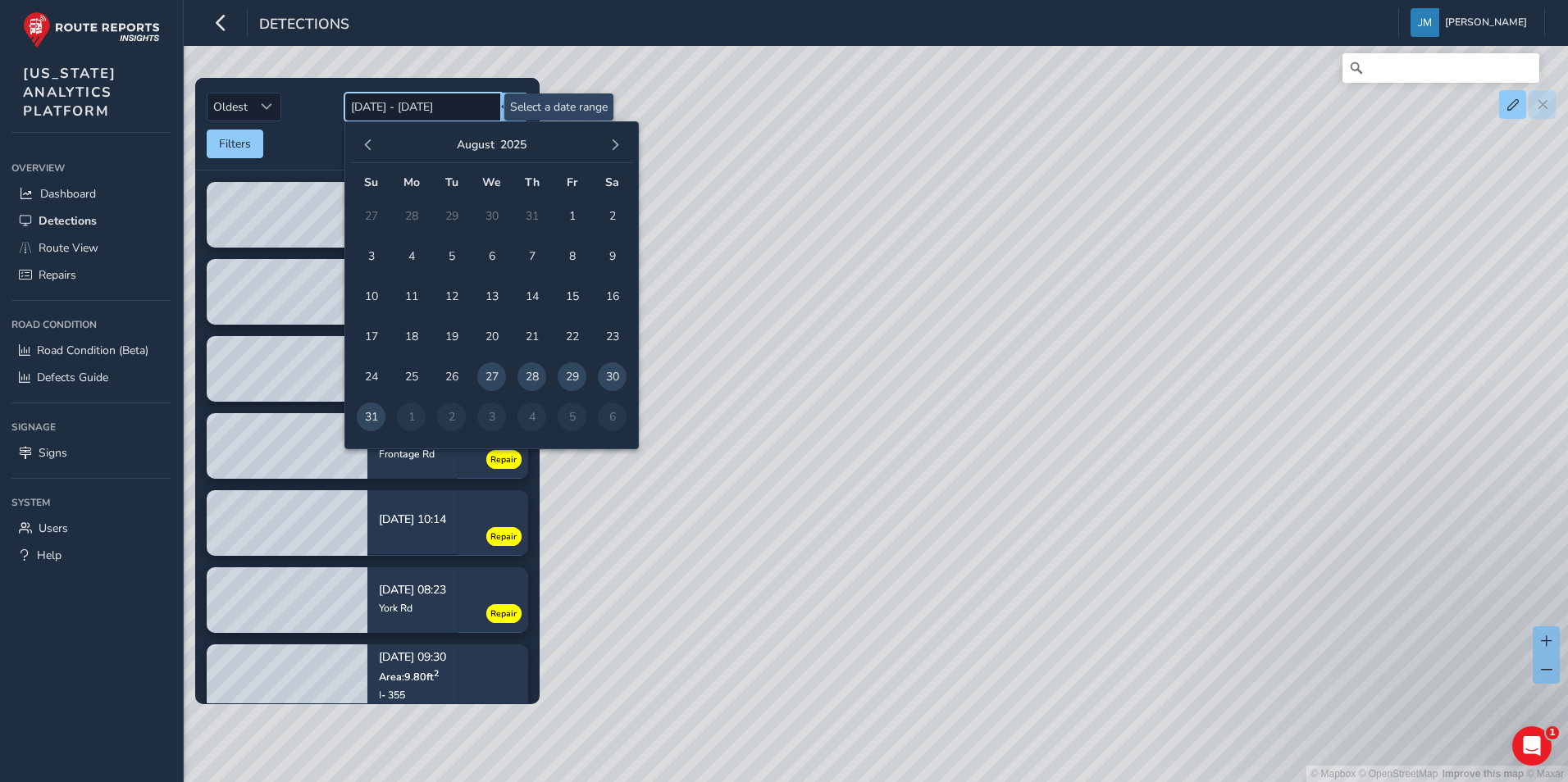
click at [378, 104] on input "08/27/2025 - 09/10/2025" at bounding box center [422, 107] width 157 height 29
click at [578, 213] on span "1" at bounding box center [572, 216] width 29 height 29
click at [619, 144] on span "button" at bounding box center [615, 145] width 12 height 12
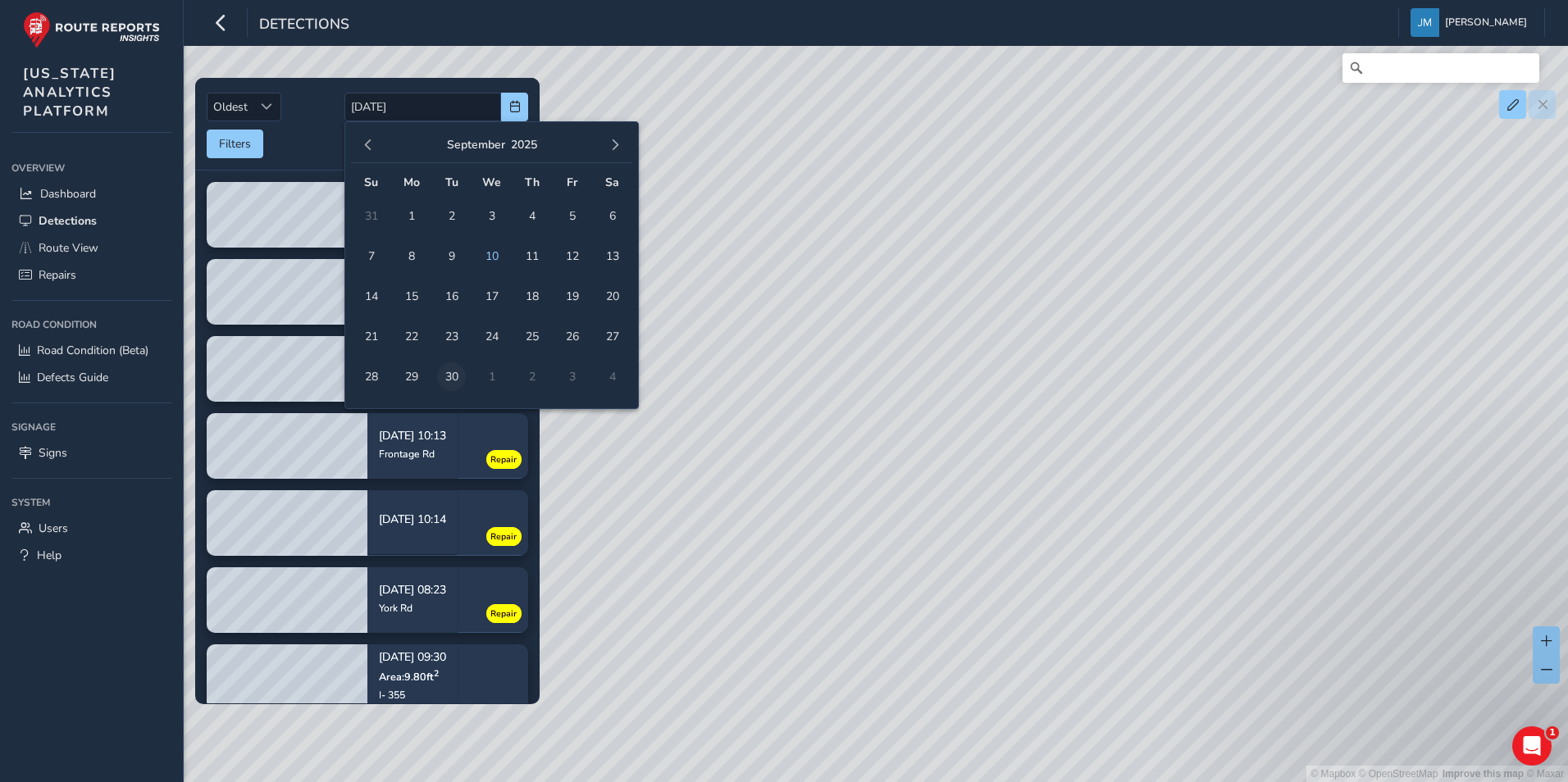
click at [453, 372] on span "30" at bounding box center [452, 377] width 29 height 29
type input "08/01/2025 - 09/30/2025"
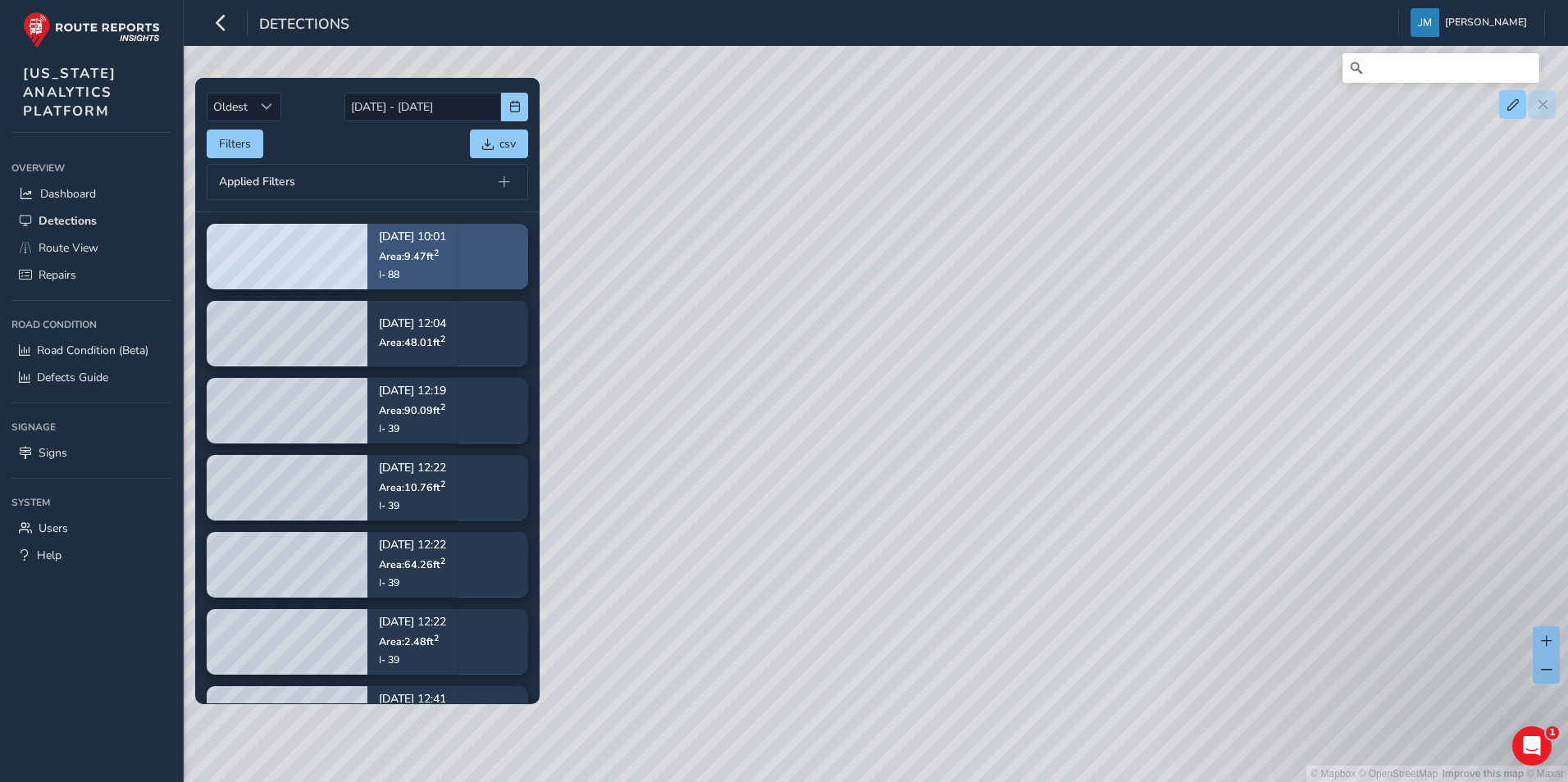
click at [446, 266] on div "08/08/2025, 10:01 Area: 9.47 ft 2 I- 88" at bounding box center [412, 257] width 67 height 72
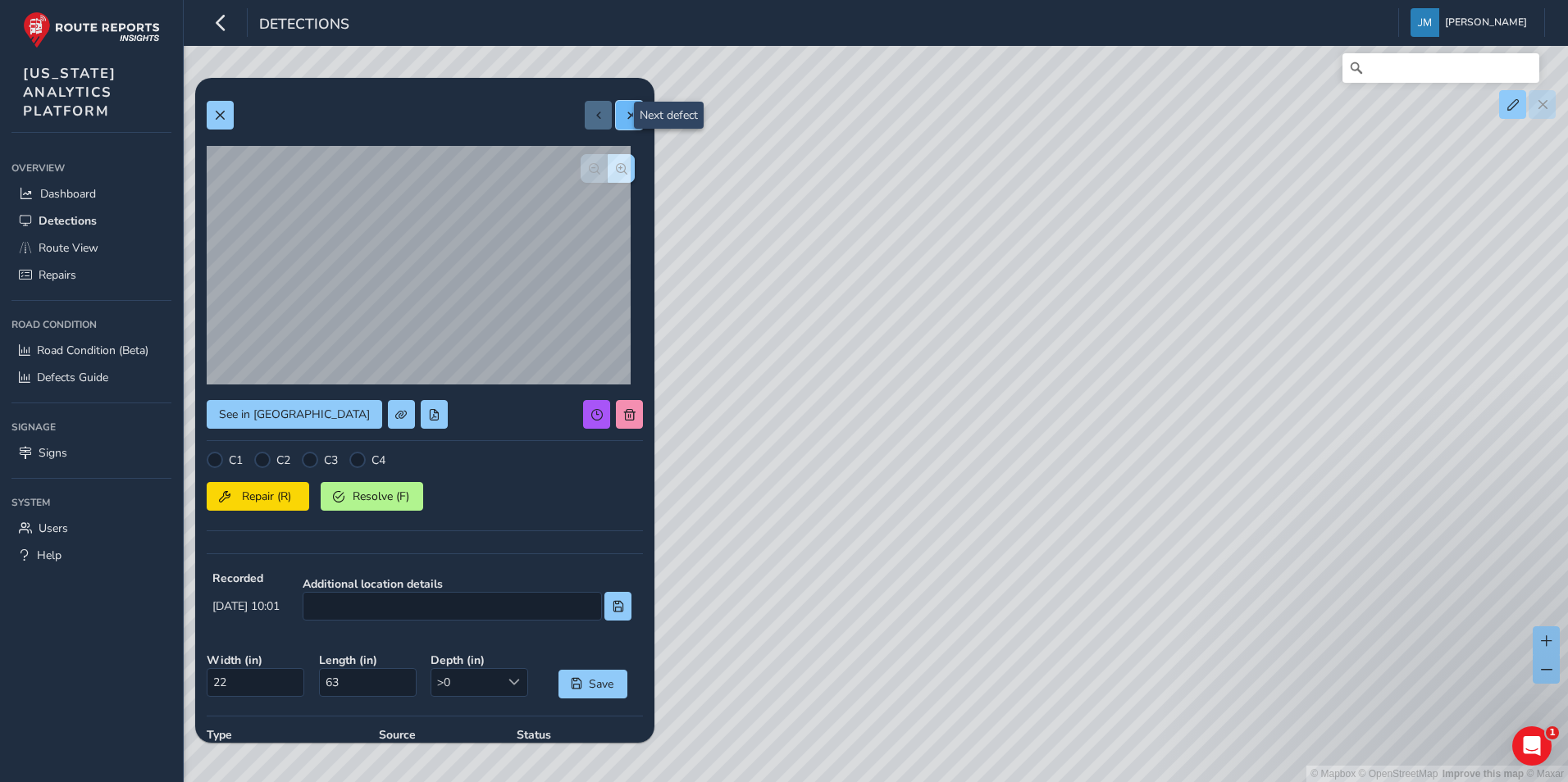
click at [625, 113] on button at bounding box center [629, 115] width 27 height 29
type input "25"
type input "279"
click at [593, 117] on span at bounding box center [599, 115] width 12 height 12
type input "22"
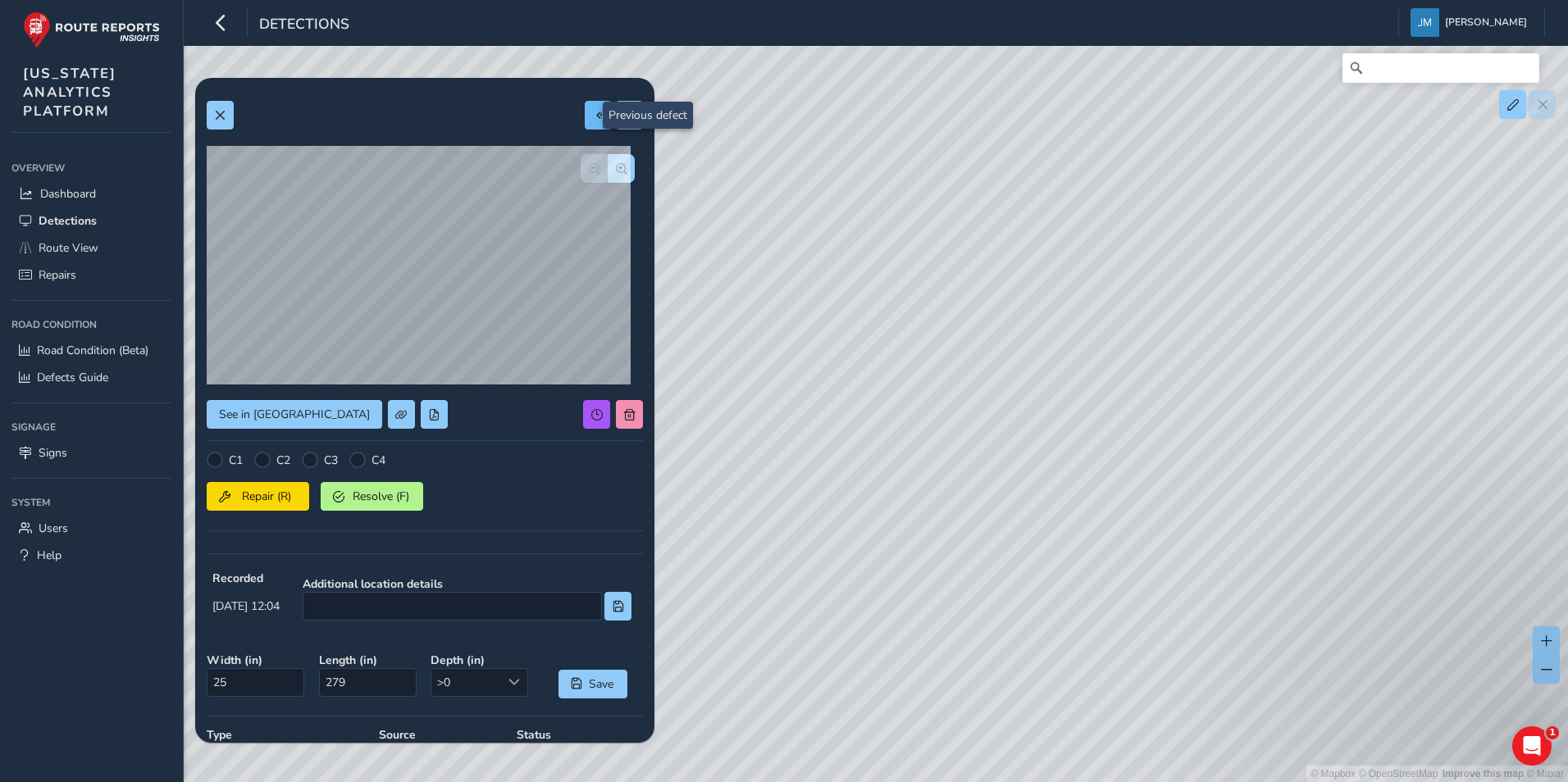
type input "63"
click at [233, 25] on button "button" at bounding box center [221, 23] width 29 height 29
